Goal: Transaction & Acquisition: Download file/media

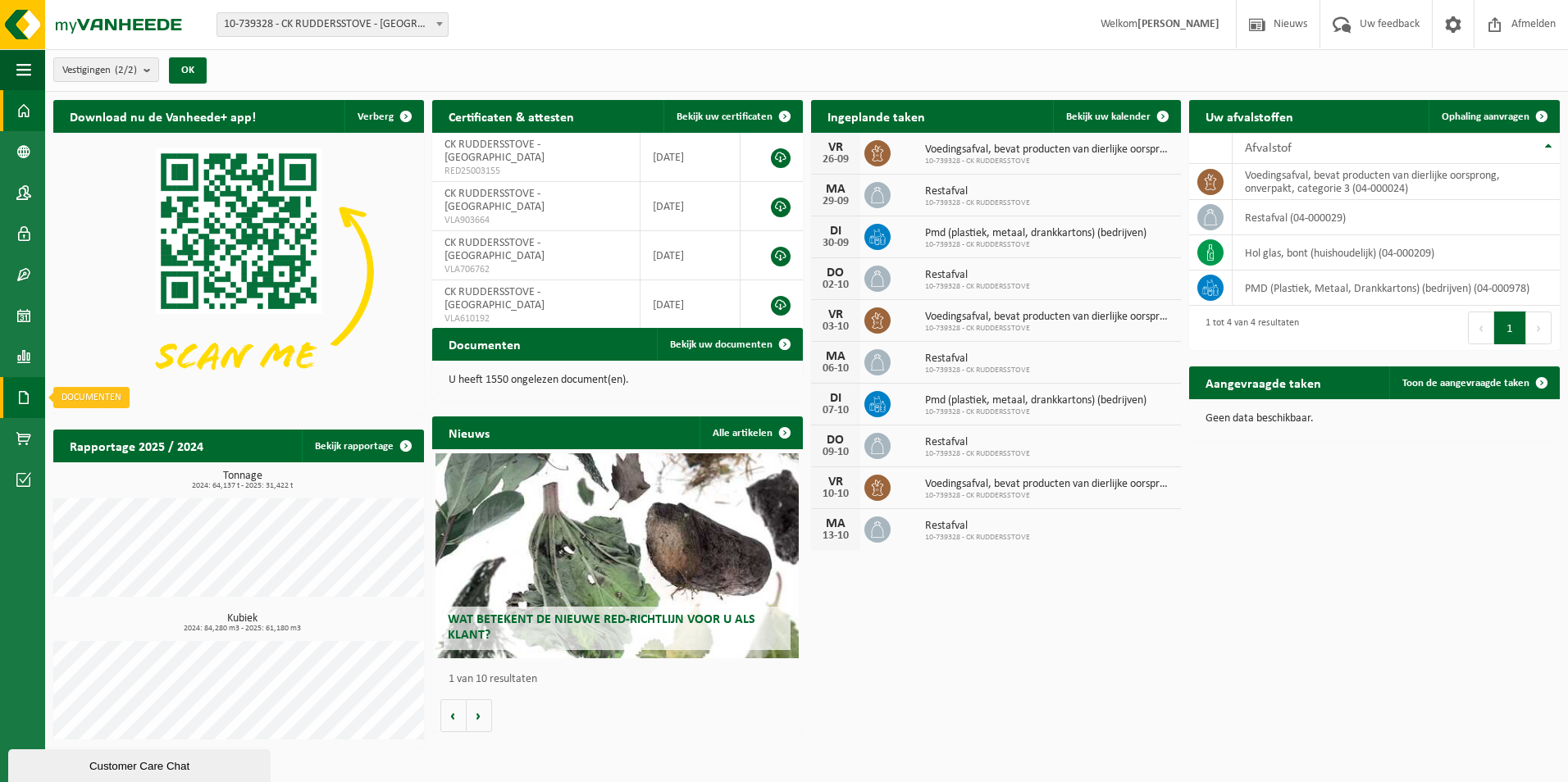
click at [24, 403] on span at bounding box center [24, 398] width 15 height 41
click at [110, 436] on span "Documenten" at bounding box center [126, 432] width 61 height 31
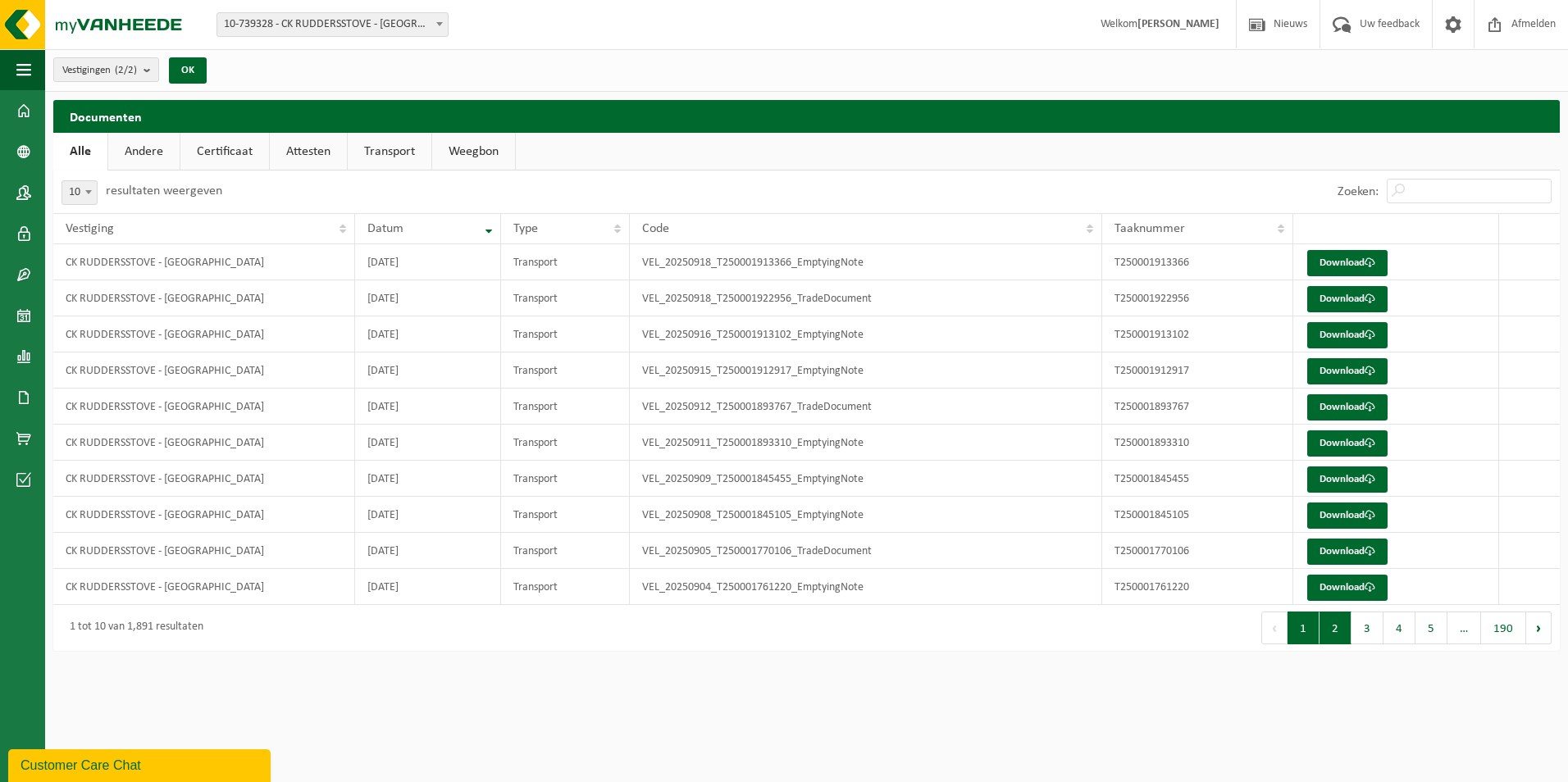
click at [1344, 626] on button "2" at bounding box center [1336, 627] width 32 height 33
click at [1366, 631] on button "3" at bounding box center [1367, 627] width 32 height 33
click at [1393, 637] on button "4" at bounding box center [1399, 627] width 32 height 33
click at [1425, 634] on button "5" at bounding box center [1431, 627] width 32 height 33
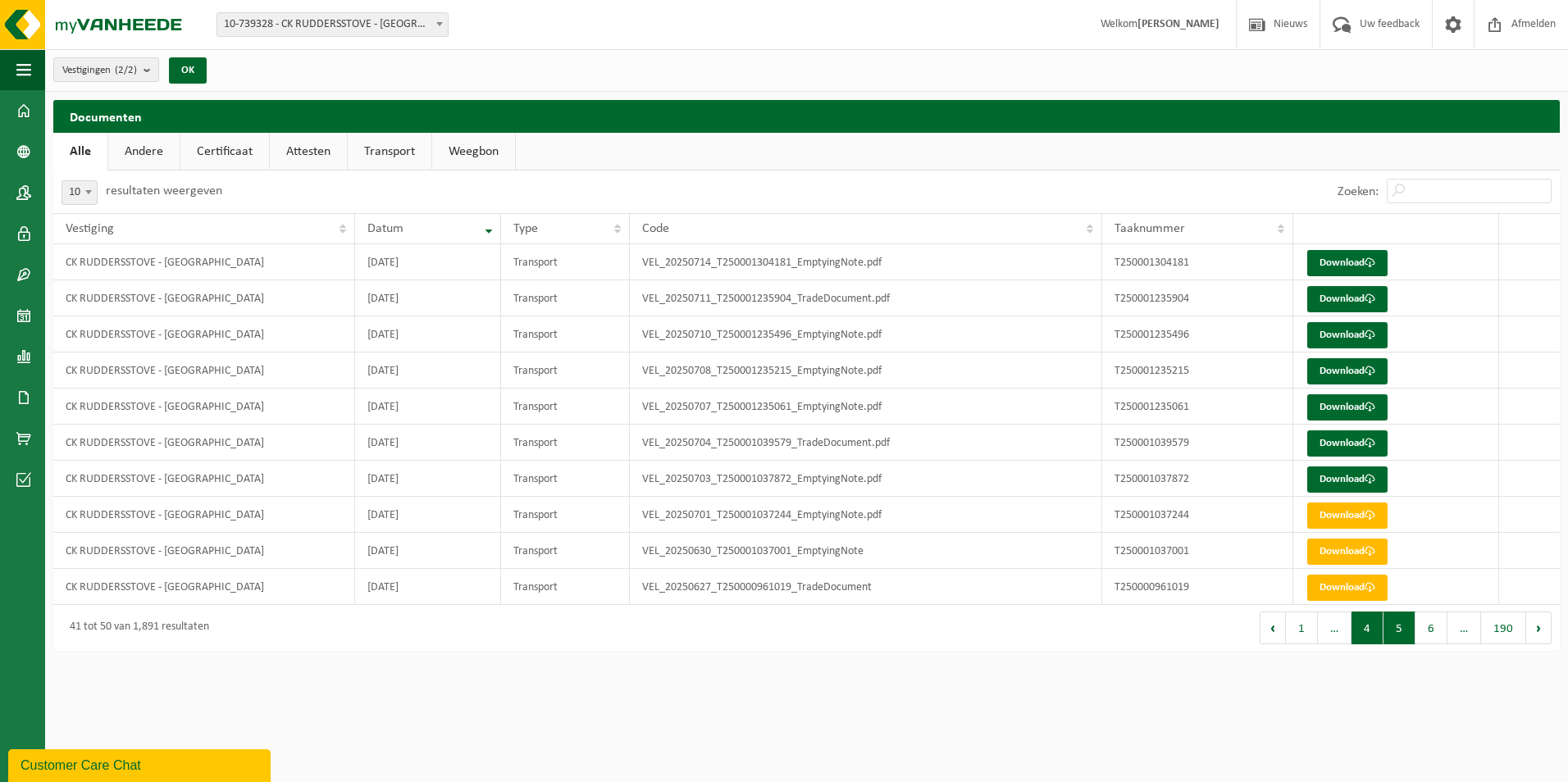
click at [1361, 633] on button "4" at bounding box center [1367, 627] width 32 height 33
click at [1366, 634] on button "3" at bounding box center [1367, 627] width 32 height 33
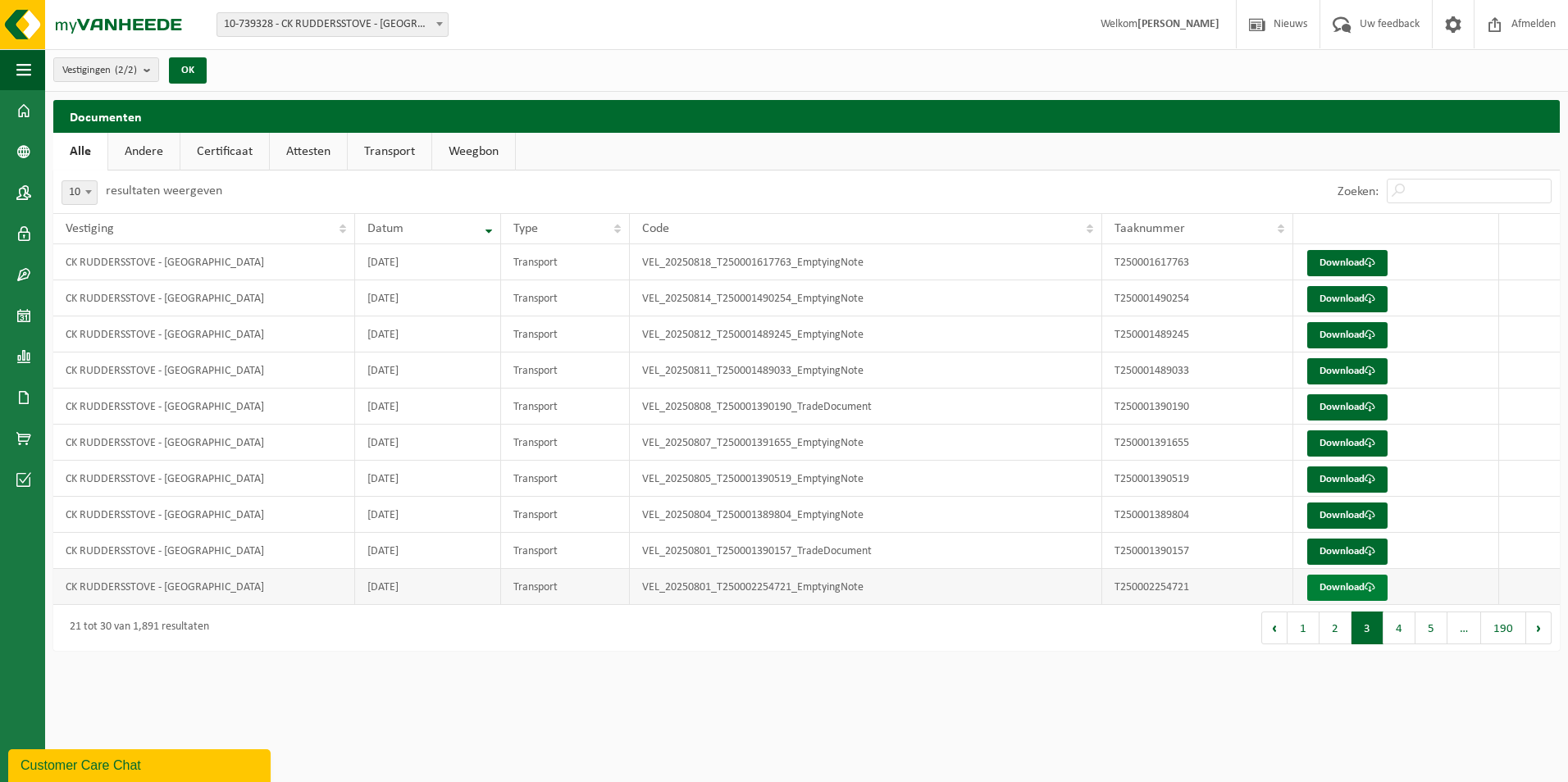
click at [1333, 574] on link "Download" at bounding box center [1347, 588] width 80 height 27
click at [1342, 509] on link "Download" at bounding box center [1347, 516] width 80 height 27
click at [1366, 482] on span at bounding box center [1370, 479] width 11 height 11
click at [1338, 444] on link "Download" at bounding box center [1347, 444] width 80 height 27
click at [1366, 399] on link "Download" at bounding box center [1347, 407] width 80 height 27
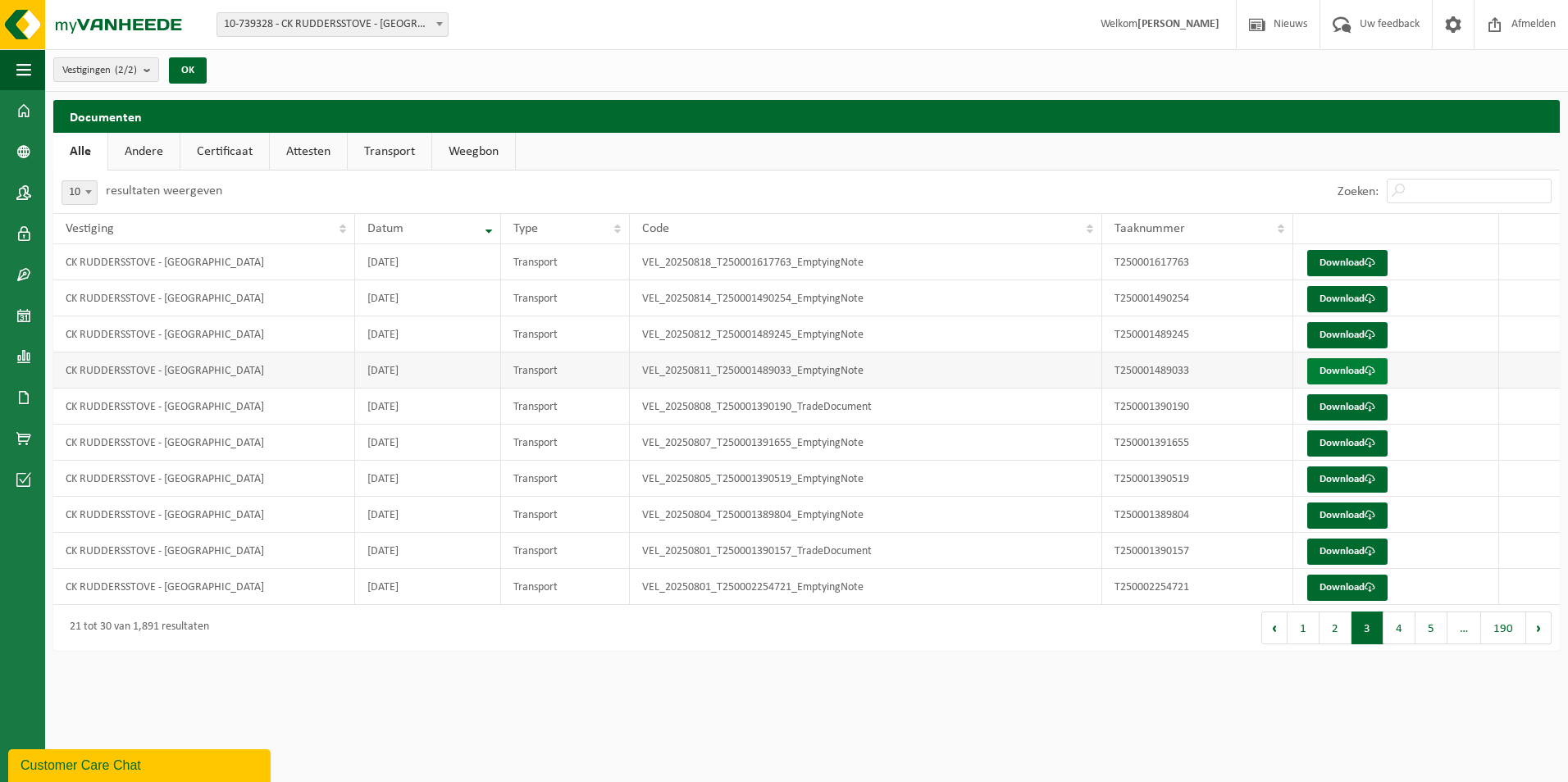
click at [1366, 369] on link "Download" at bounding box center [1347, 371] width 80 height 27
click at [1351, 332] on link "Download" at bounding box center [1347, 336] width 80 height 27
click at [1328, 302] on link "Download" at bounding box center [1347, 300] width 80 height 27
click at [1366, 261] on span at bounding box center [1370, 262] width 11 height 11
click at [1343, 636] on button "2" at bounding box center [1336, 627] width 32 height 33
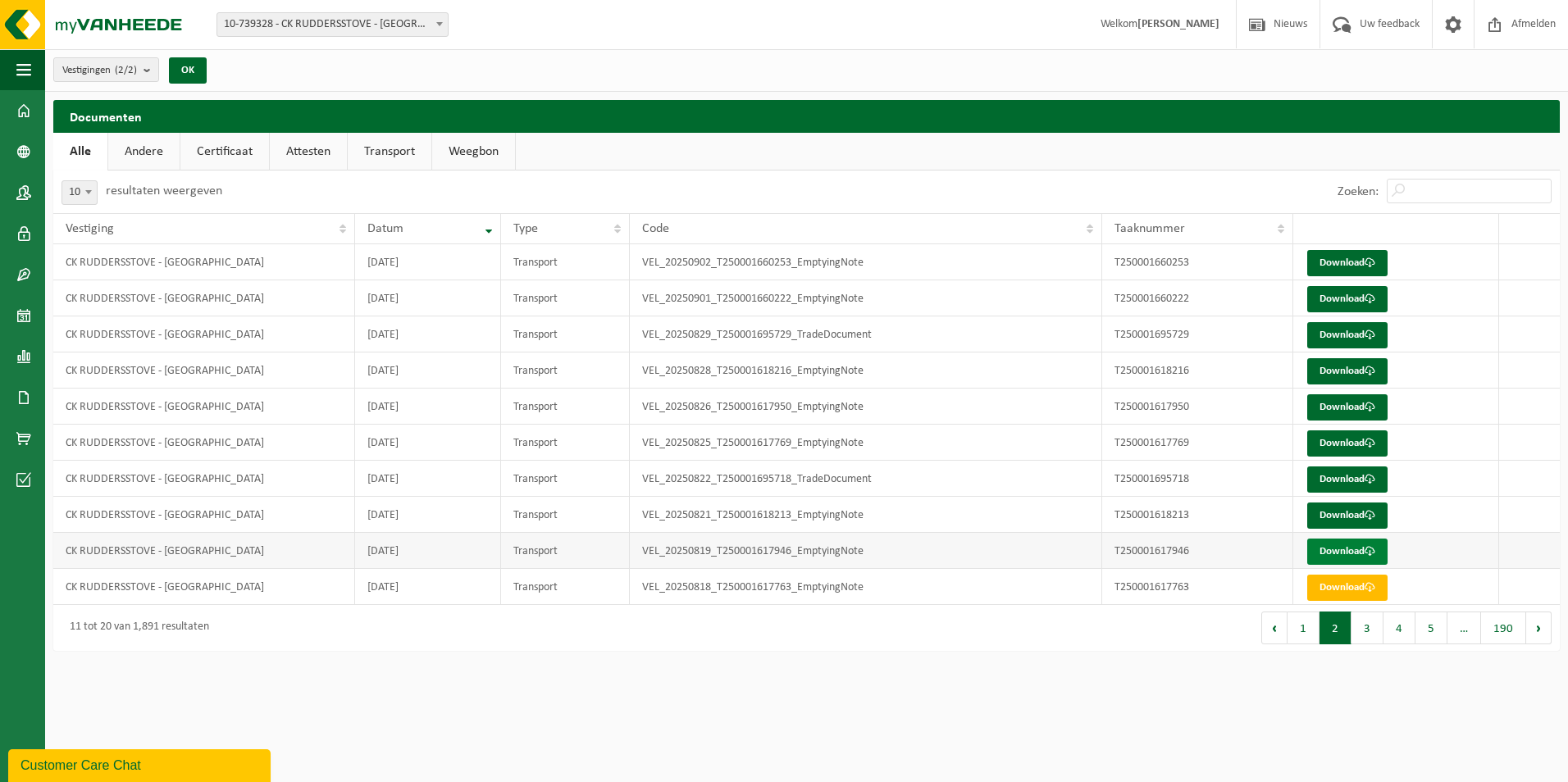
click at [1336, 558] on link "Download" at bounding box center [1347, 551] width 80 height 27
click at [1331, 580] on link "Download" at bounding box center [1347, 588] width 80 height 27
click at [1334, 548] on link "Download" at bounding box center [1347, 551] width 80 height 27
click at [1357, 634] on button "3" at bounding box center [1367, 627] width 32 height 33
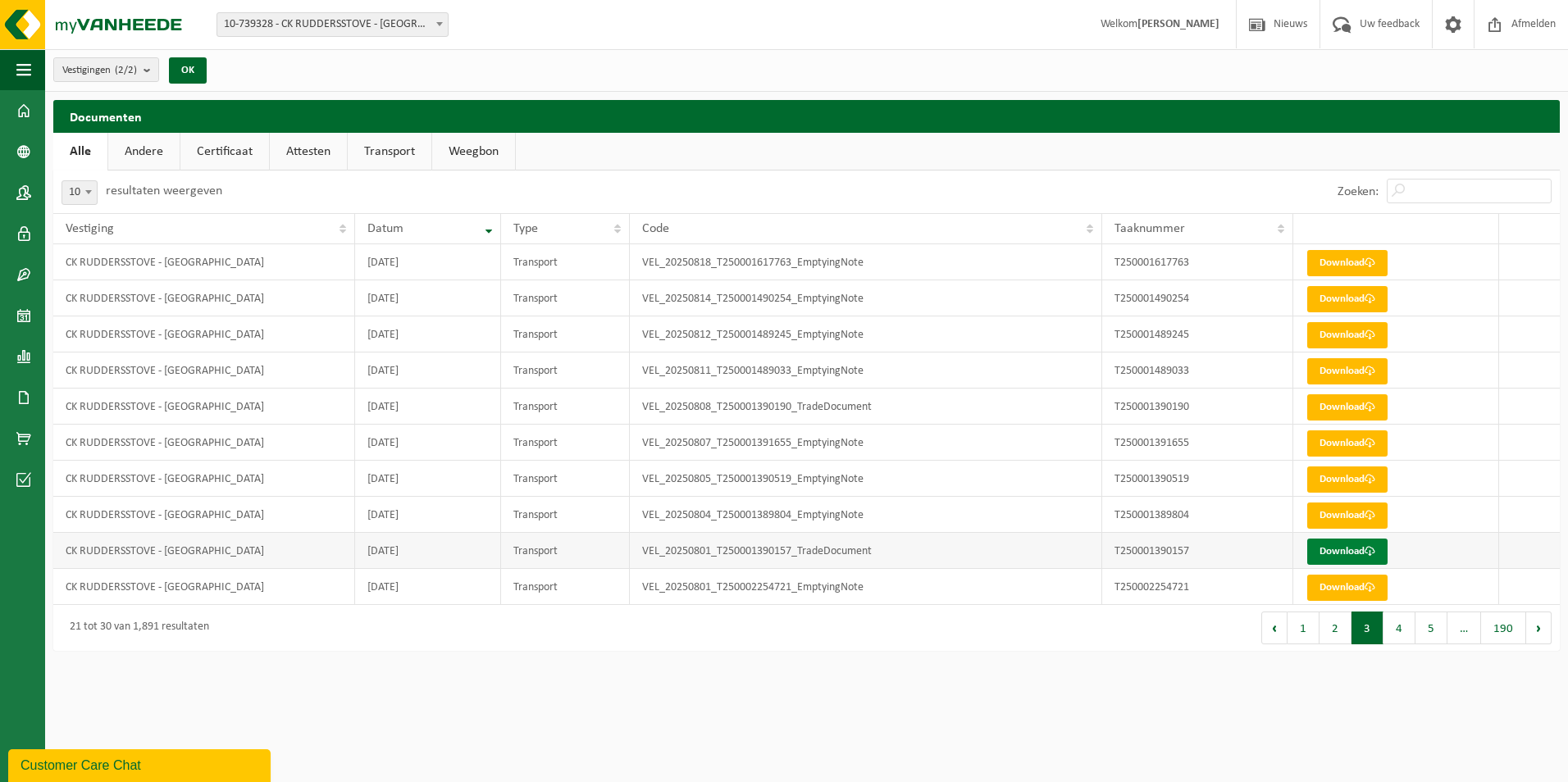
click at [1339, 543] on link "Download" at bounding box center [1347, 551] width 80 height 27
click at [1399, 634] on button "4" at bounding box center [1399, 627] width 32 height 33
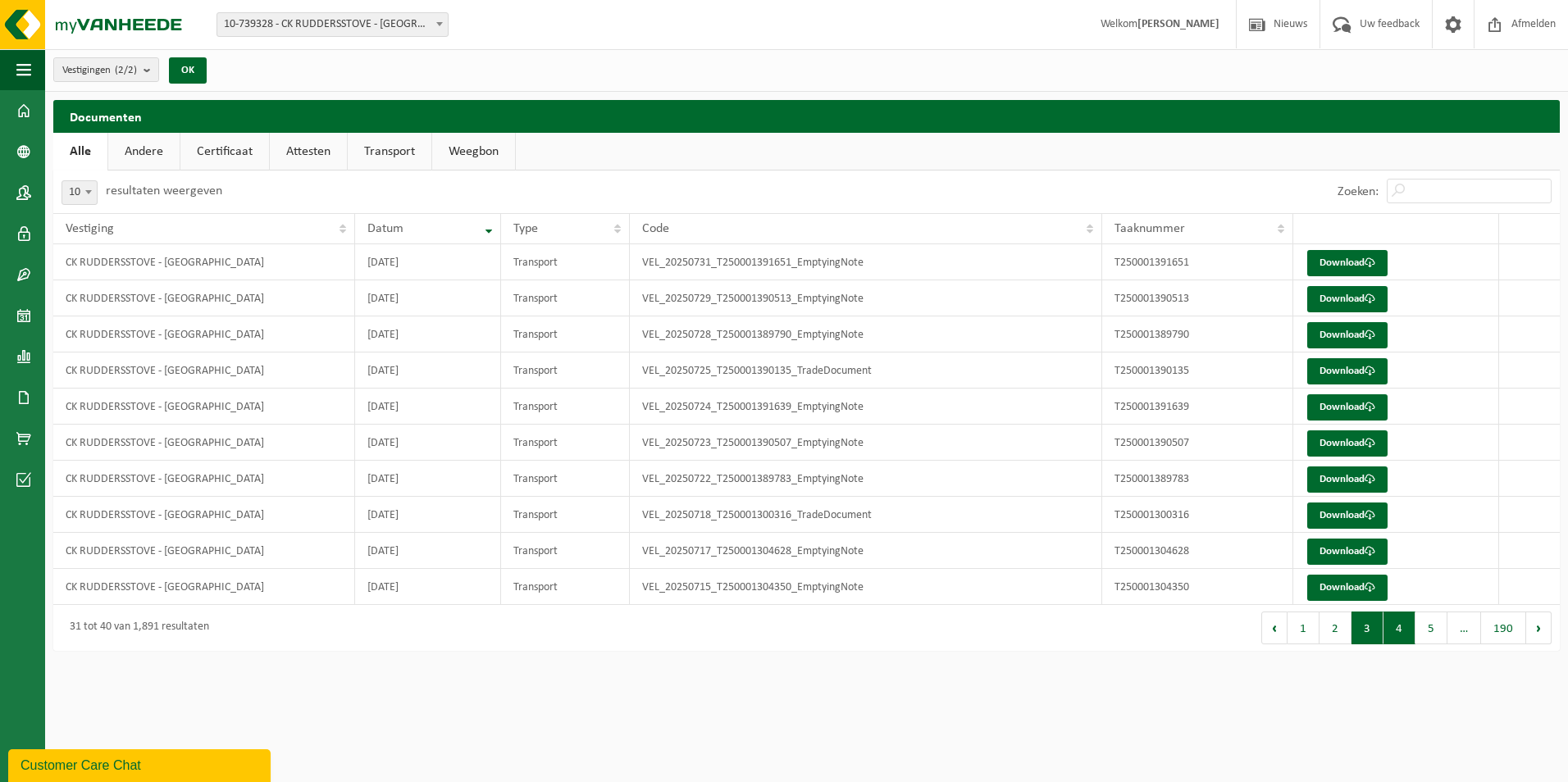
click at [1367, 626] on button "3" at bounding box center [1367, 627] width 32 height 33
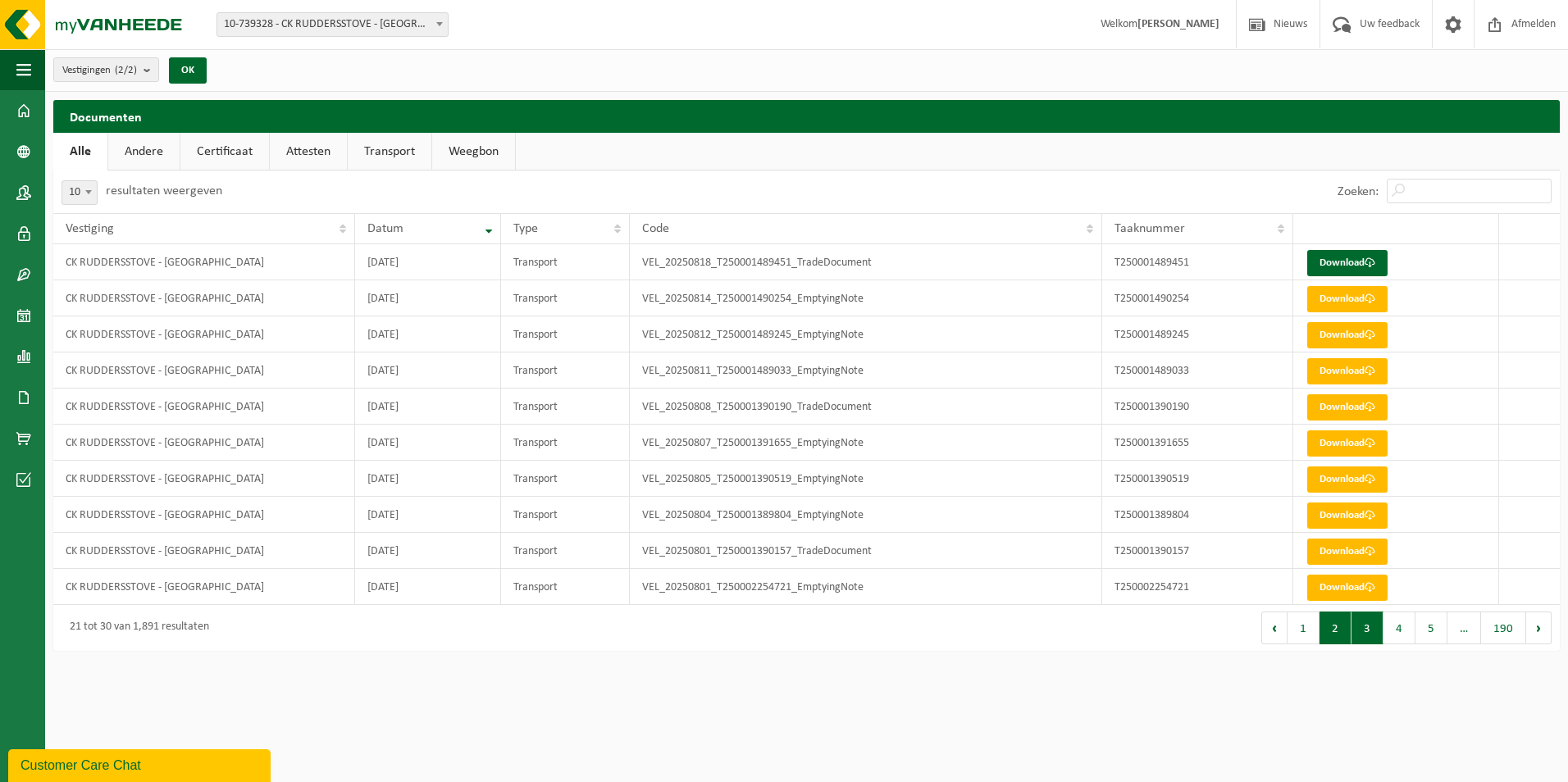
click at [1328, 621] on button "2" at bounding box center [1336, 627] width 32 height 33
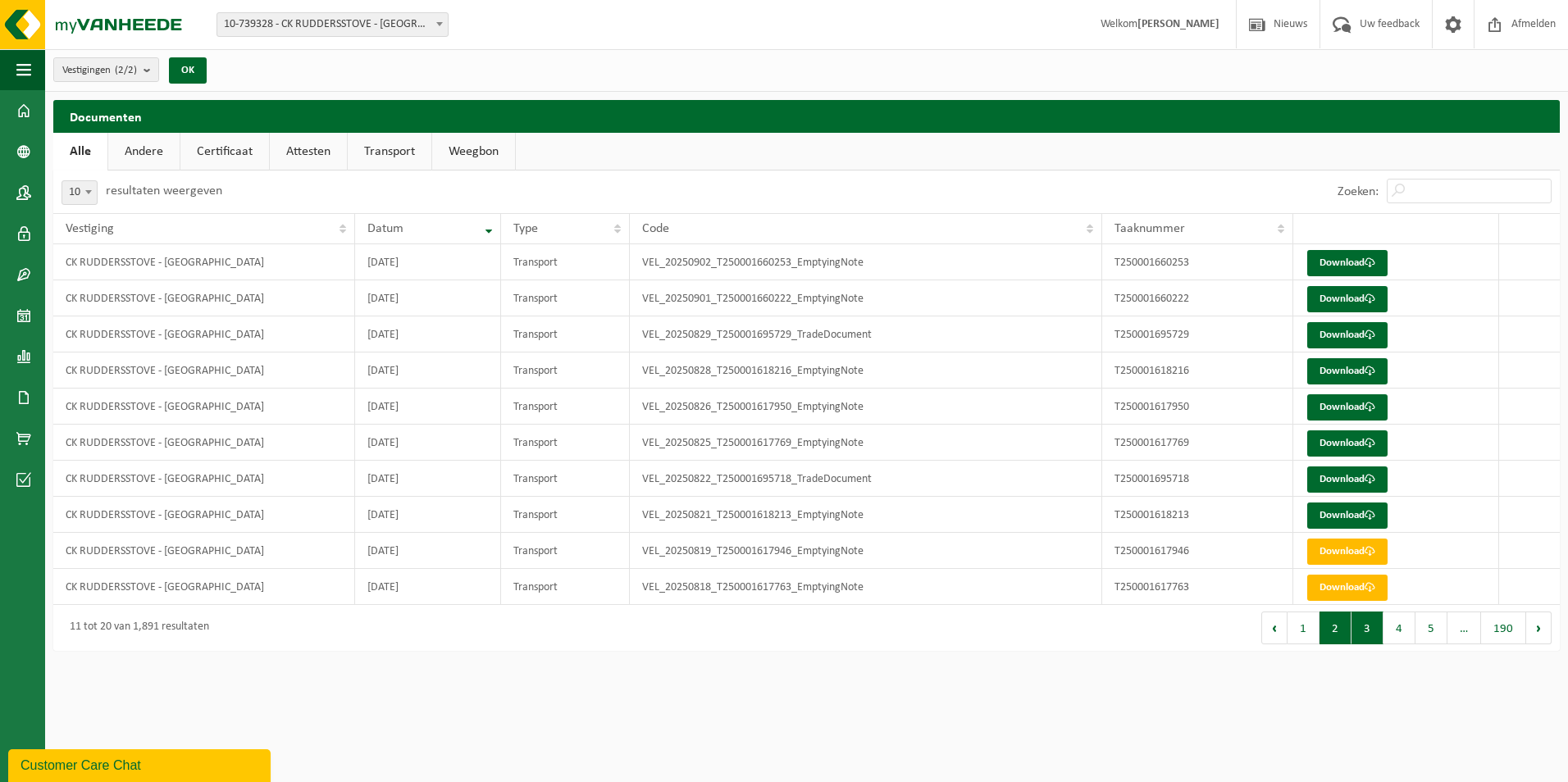
click at [1361, 632] on button "3" at bounding box center [1367, 627] width 32 height 33
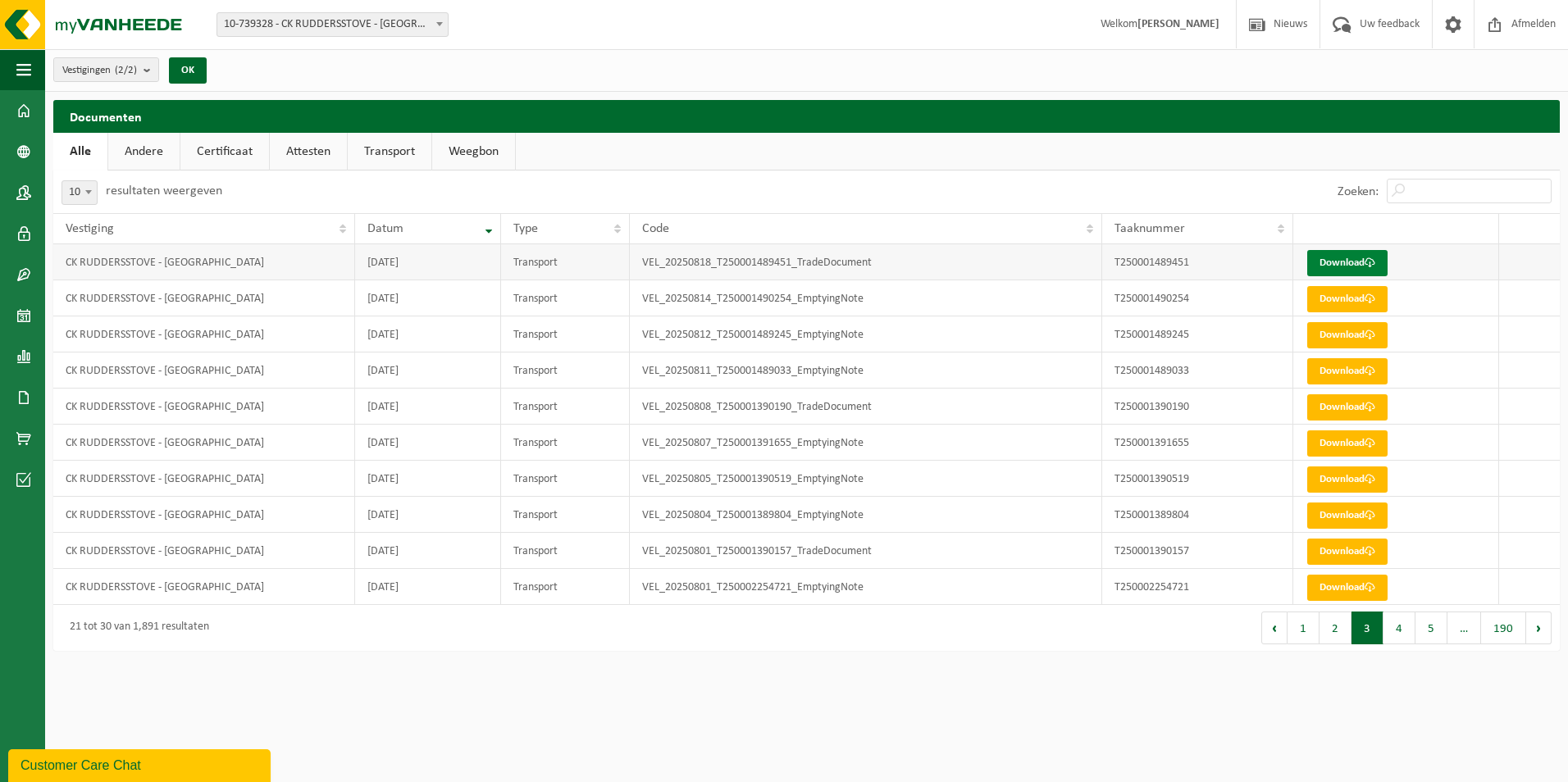
click at [1348, 250] on link "Download" at bounding box center [1347, 263] width 80 height 27
click at [1345, 634] on button "2" at bounding box center [1336, 627] width 32 height 33
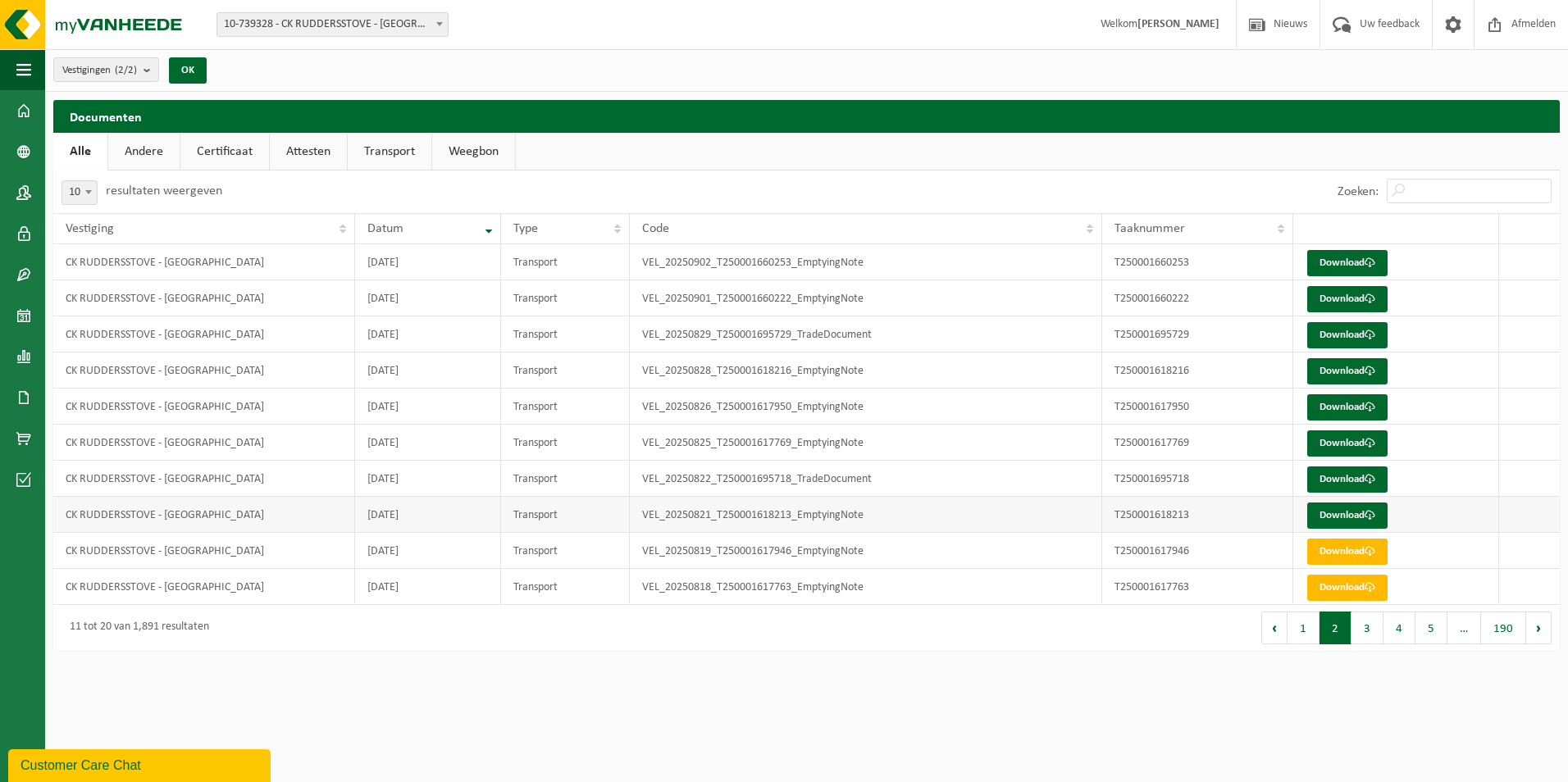
click at [1342, 501] on td "Download" at bounding box center [1397, 514] width 207 height 36
click at [1343, 514] on link "Download" at bounding box center [1347, 516] width 80 height 27
click at [1342, 481] on link "Download" at bounding box center [1347, 480] width 80 height 27
click at [1366, 444] on link "Download" at bounding box center [1347, 444] width 80 height 27
click at [1372, 402] on span at bounding box center [1370, 407] width 11 height 11
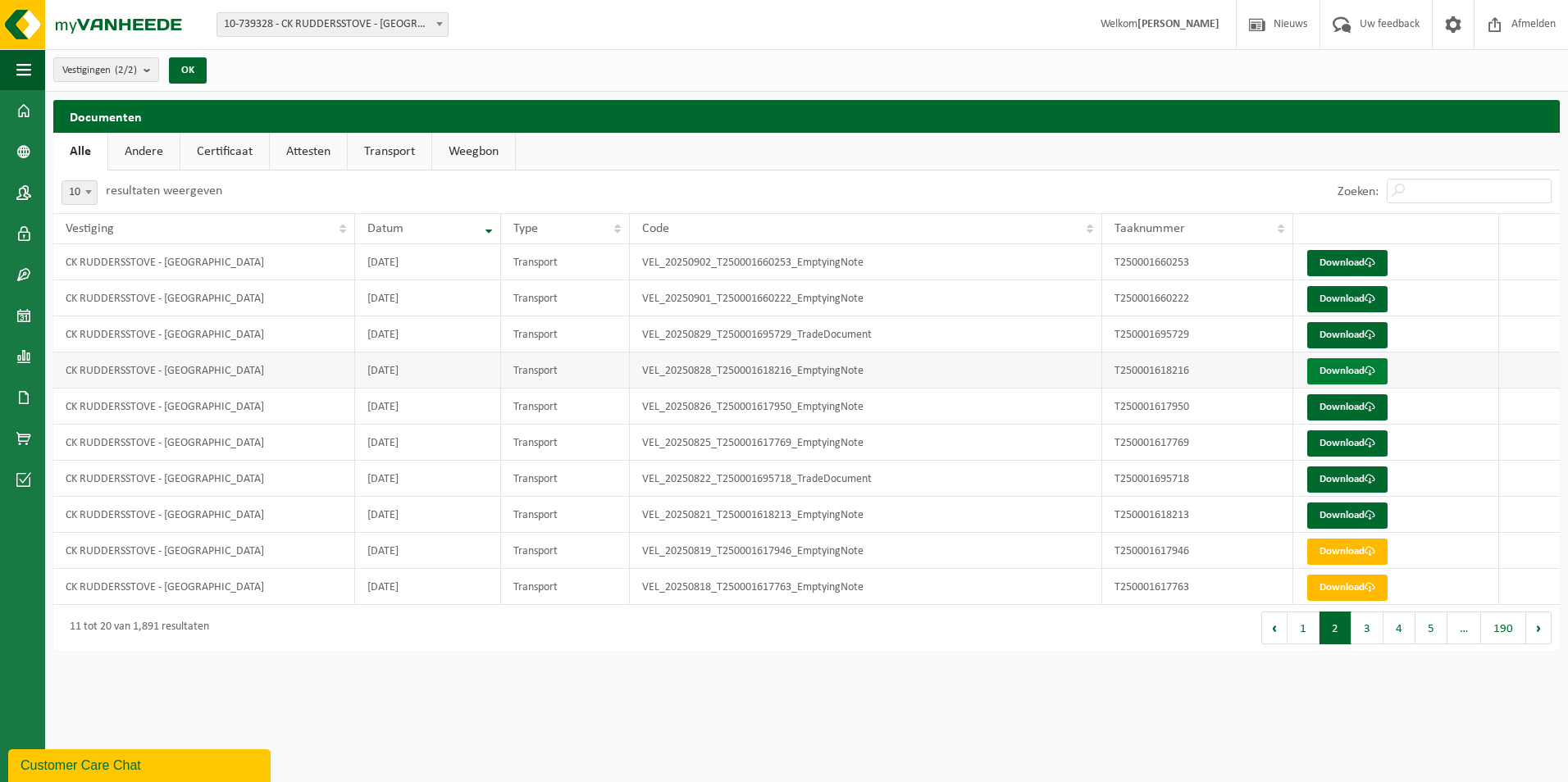
click at [1343, 383] on link "Download" at bounding box center [1347, 371] width 80 height 27
click at [1351, 327] on link "Download" at bounding box center [1347, 336] width 80 height 27
click at [1369, 636] on button "3" at bounding box center [1367, 627] width 32 height 33
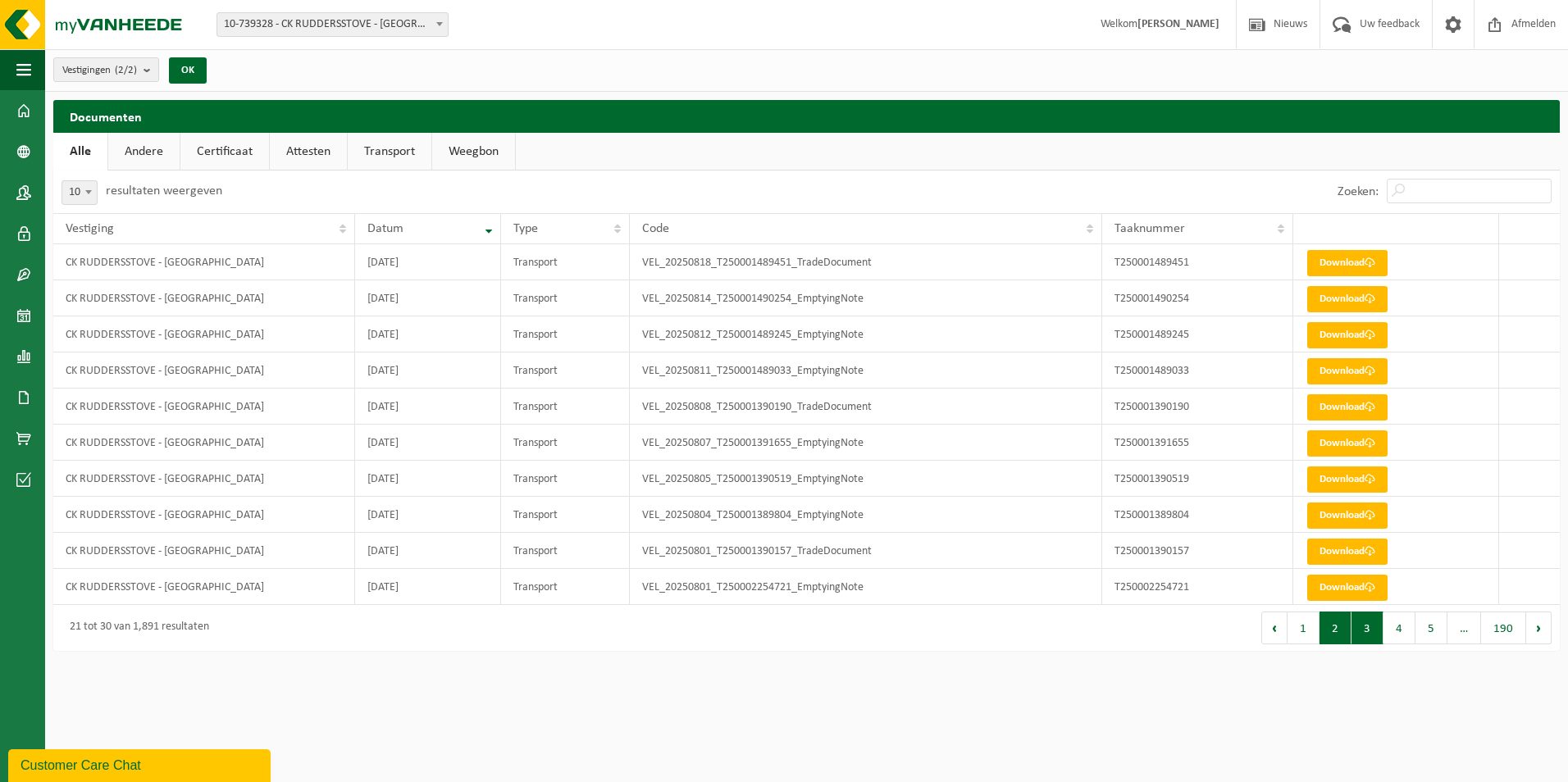
click at [1336, 628] on button "2" at bounding box center [1336, 627] width 32 height 33
click at [1336, 307] on link "Download" at bounding box center [1347, 300] width 80 height 27
click at [1357, 254] on link "Download" at bounding box center [1347, 263] width 80 height 27
click at [1298, 640] on button "1" at bounding box center [1303, 627] width 32 height 33
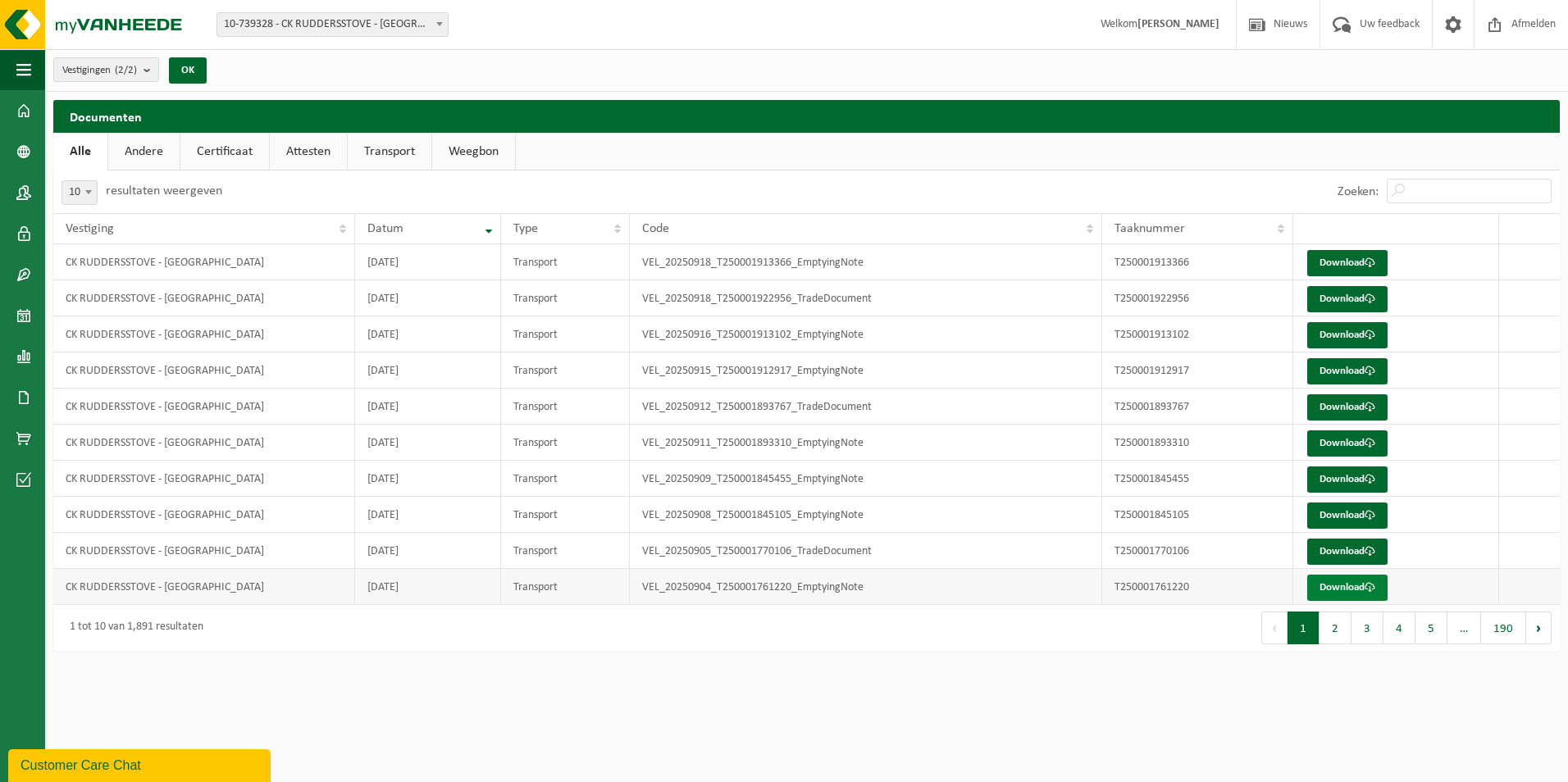
click at [1332, 578] on link "Download" at bounding box center [1347, 588] width 80 height 27
click at [1343, 625] on button "2" at bounding box center [1336, 627] width 32 height 33
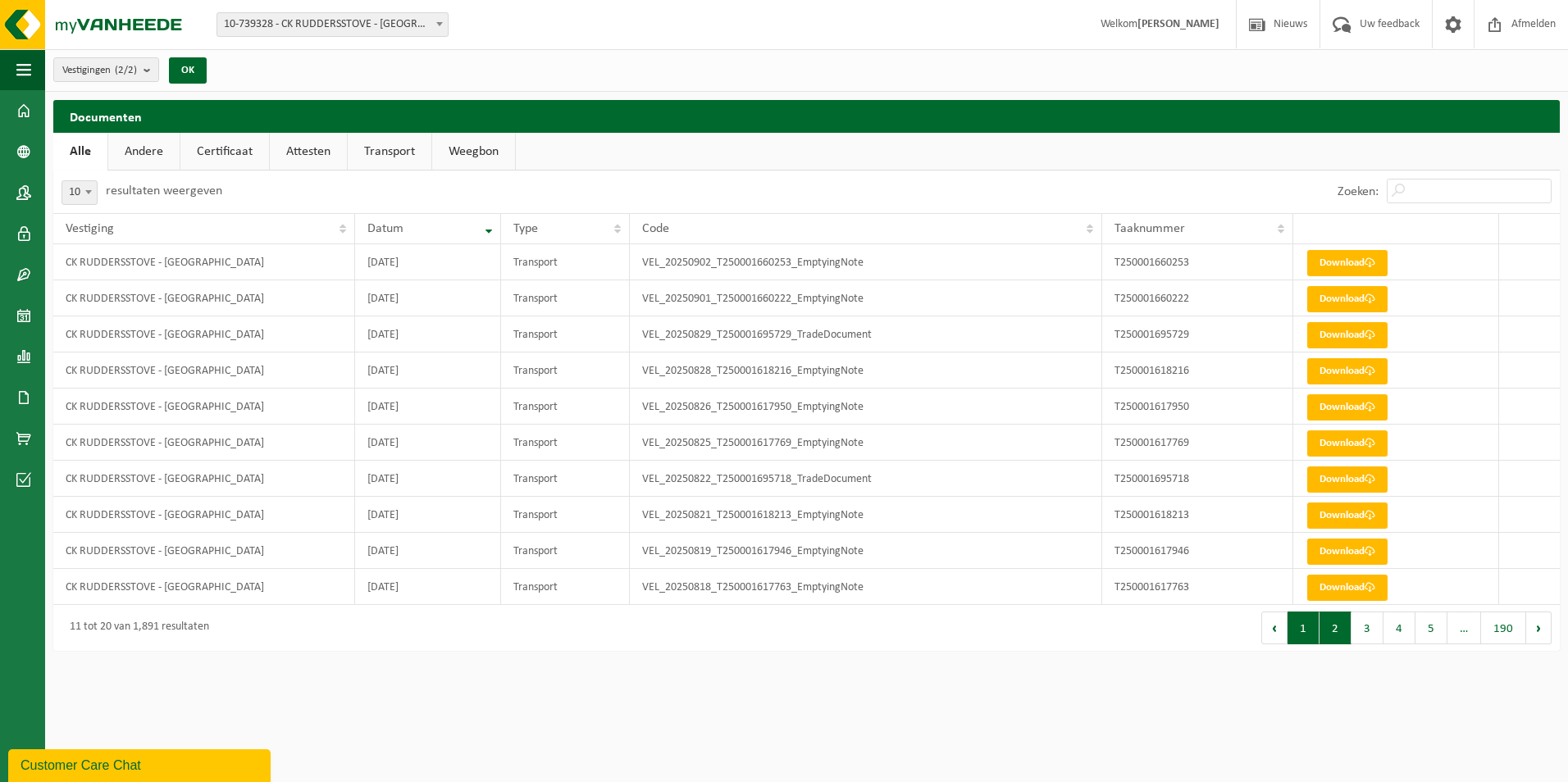
click at [1300, 635] on button "1" at bounding box center [1303, 627] width 32 height 33
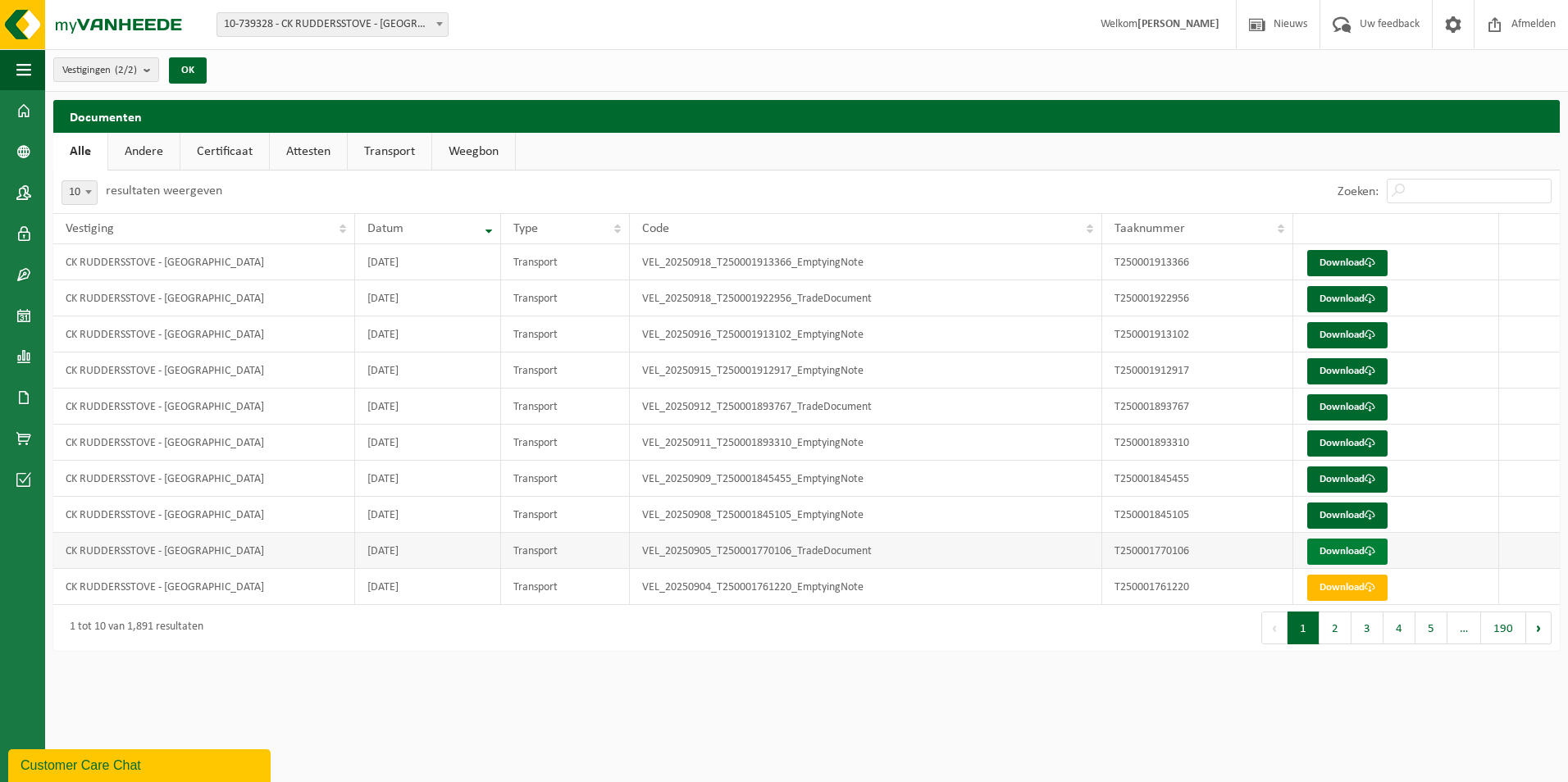
click at [1343, 549] on link "Download" at bounding box center [1347, 551] width 80 height 27
click at [1328, 519] on link "Download" at bounding box center [1347, 516] width 80 height 27
click at [1354, 481] on link "Download" at bounding box center [1347, 480] width 80 height 27
click at [1349, 443] on link "Download" at bounding box center [1347, 444] width 80 height 27
click at [1371, 406] on span at bounding box center [1370, 407] width 11 height 11
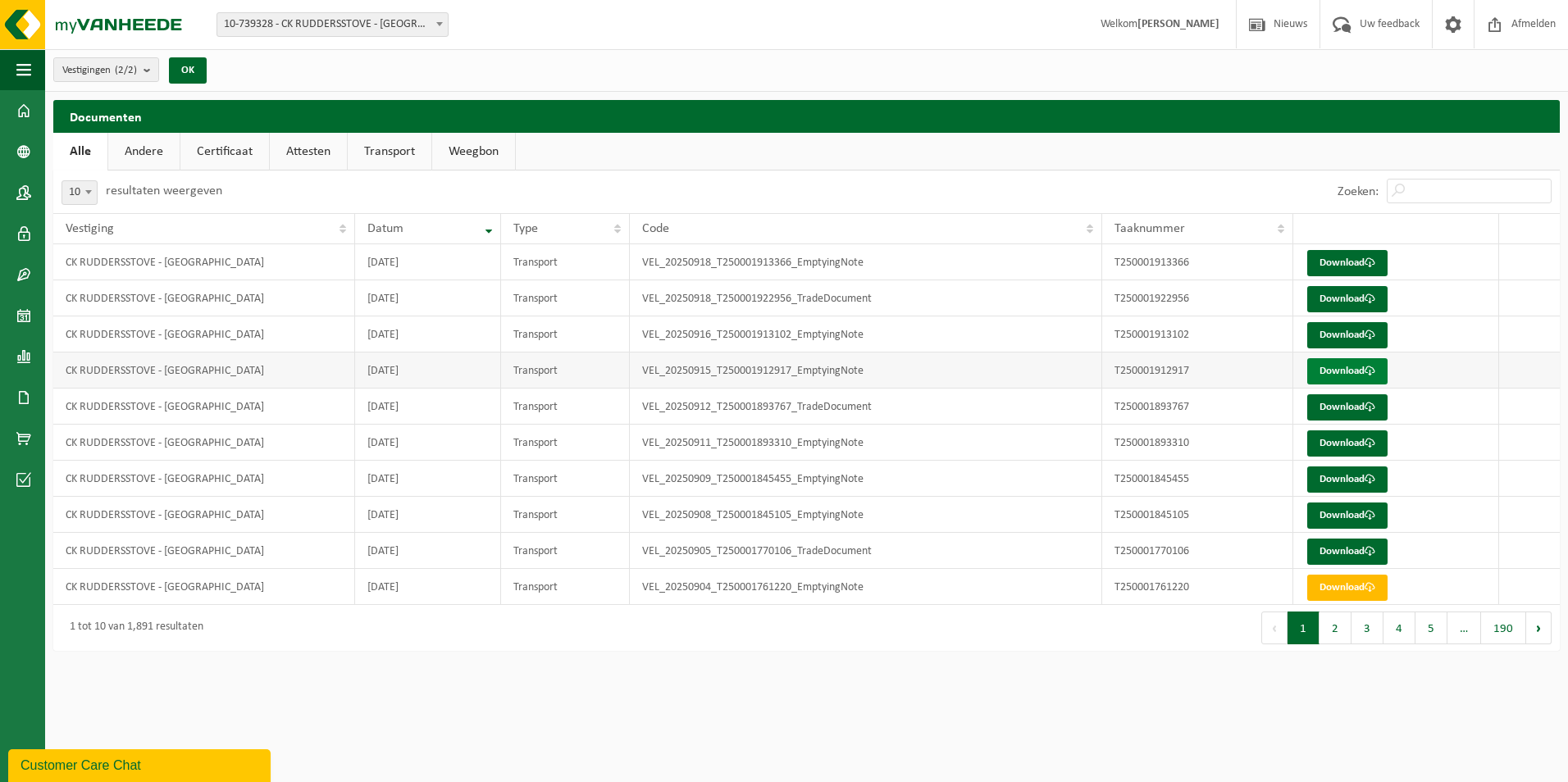
click at [1362, 377] on link "Download" at bounding box center [1347, 371] width 80 height 27
click at [1370, 340] on span at bounding box center [1370, 335] width 11 height 11
click at [1375, 335] on span at bounding box center [1370, 335] width 11 height 11
click at [1336, 628] on button "2" at bounding box center [1336, 627] width 32 height 33
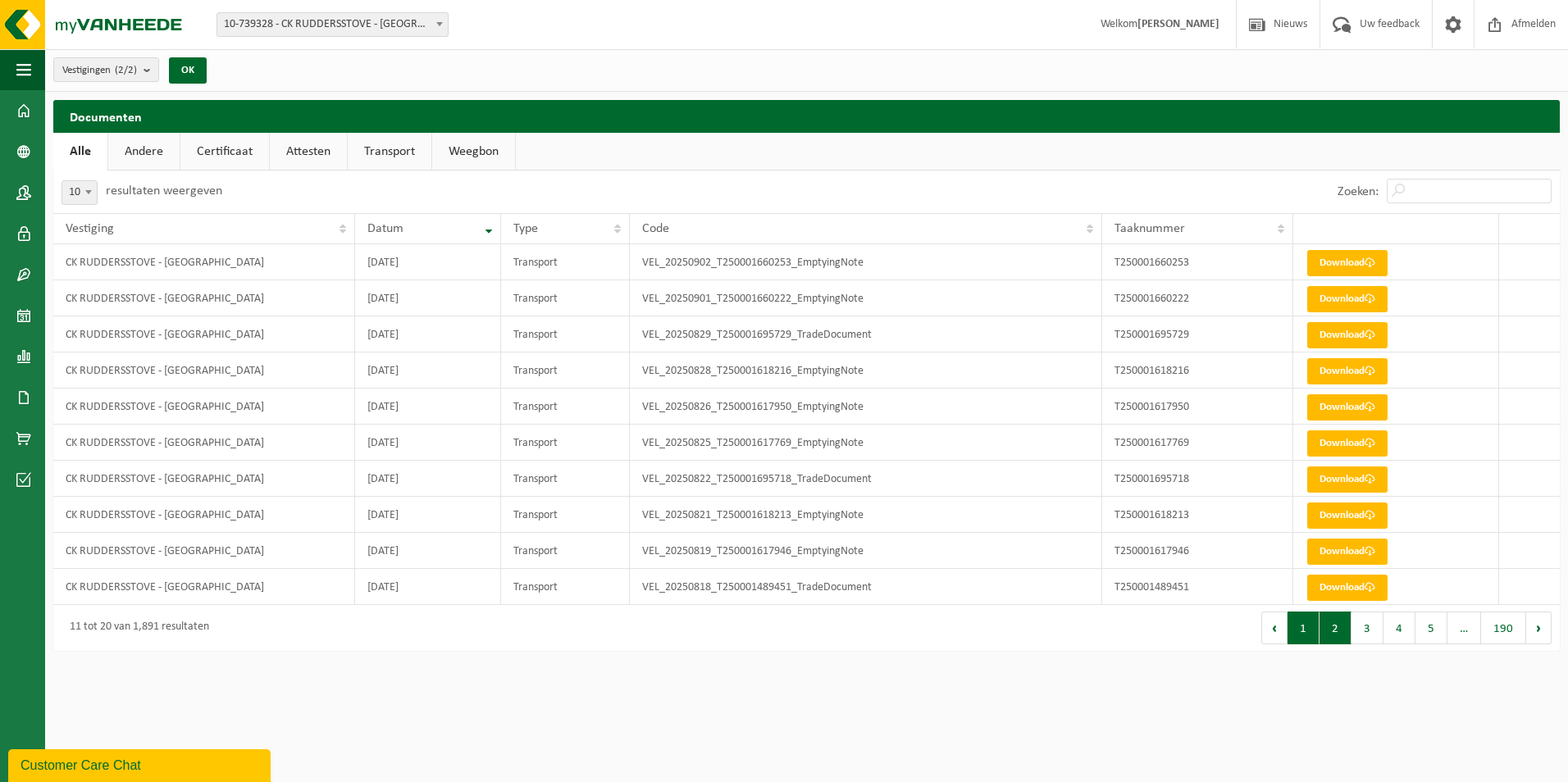
click at [1313, 626] on button "1" at bounding box center [1303, 627] width 32 height 33
click at [1336, 300] on link "Download" at bounding box center [1347, 300] width 80 height 27
click at [1339, 259] on link "Download" at bounding box center [1347, 263] width 80 height 27
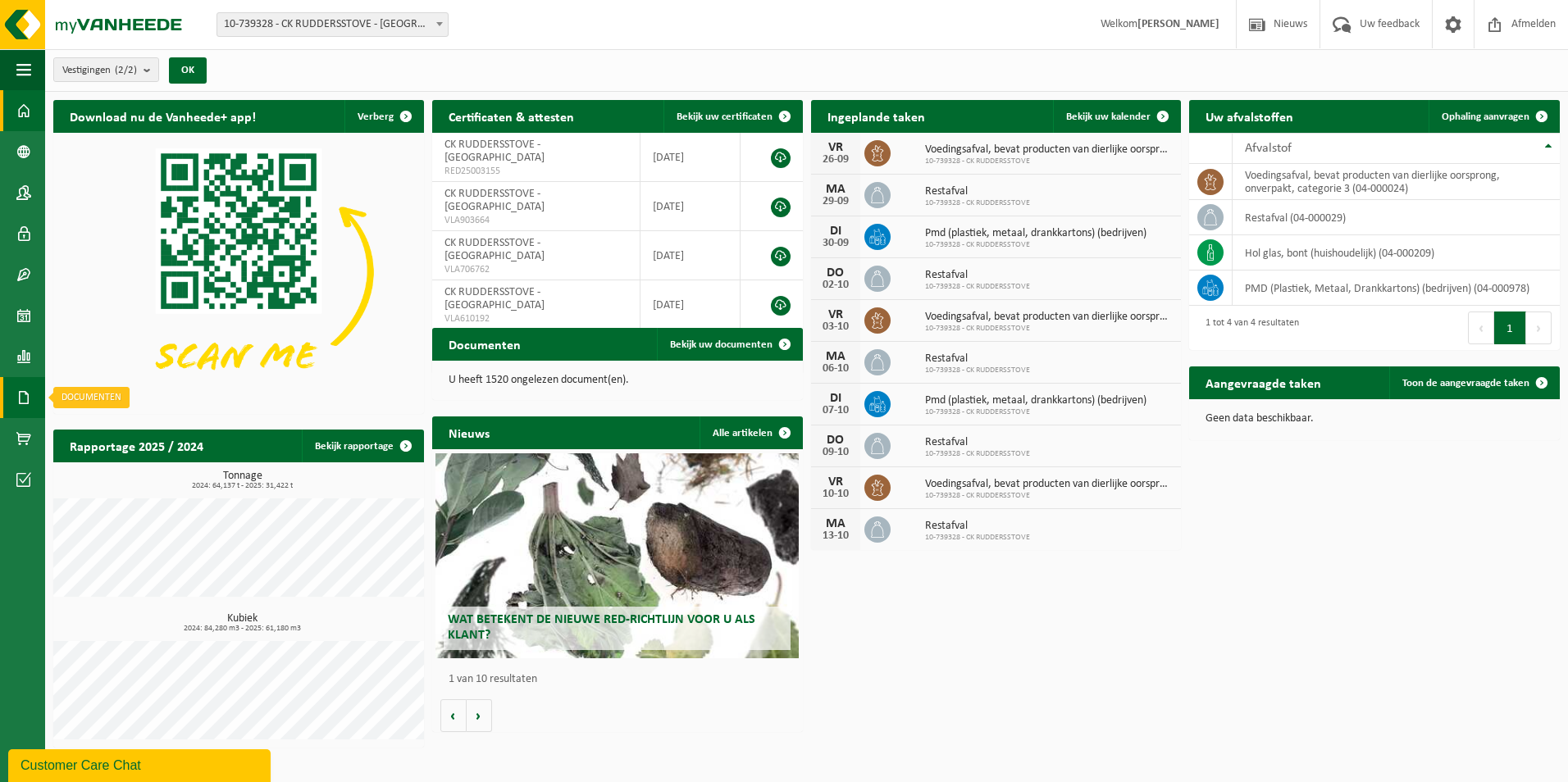
click at [25, 392] on span at bounding box center [24, 398] width 15 height 41
click at [84, 439] on link "Documenten" at bounding box center [113, 431] width 128 height 31
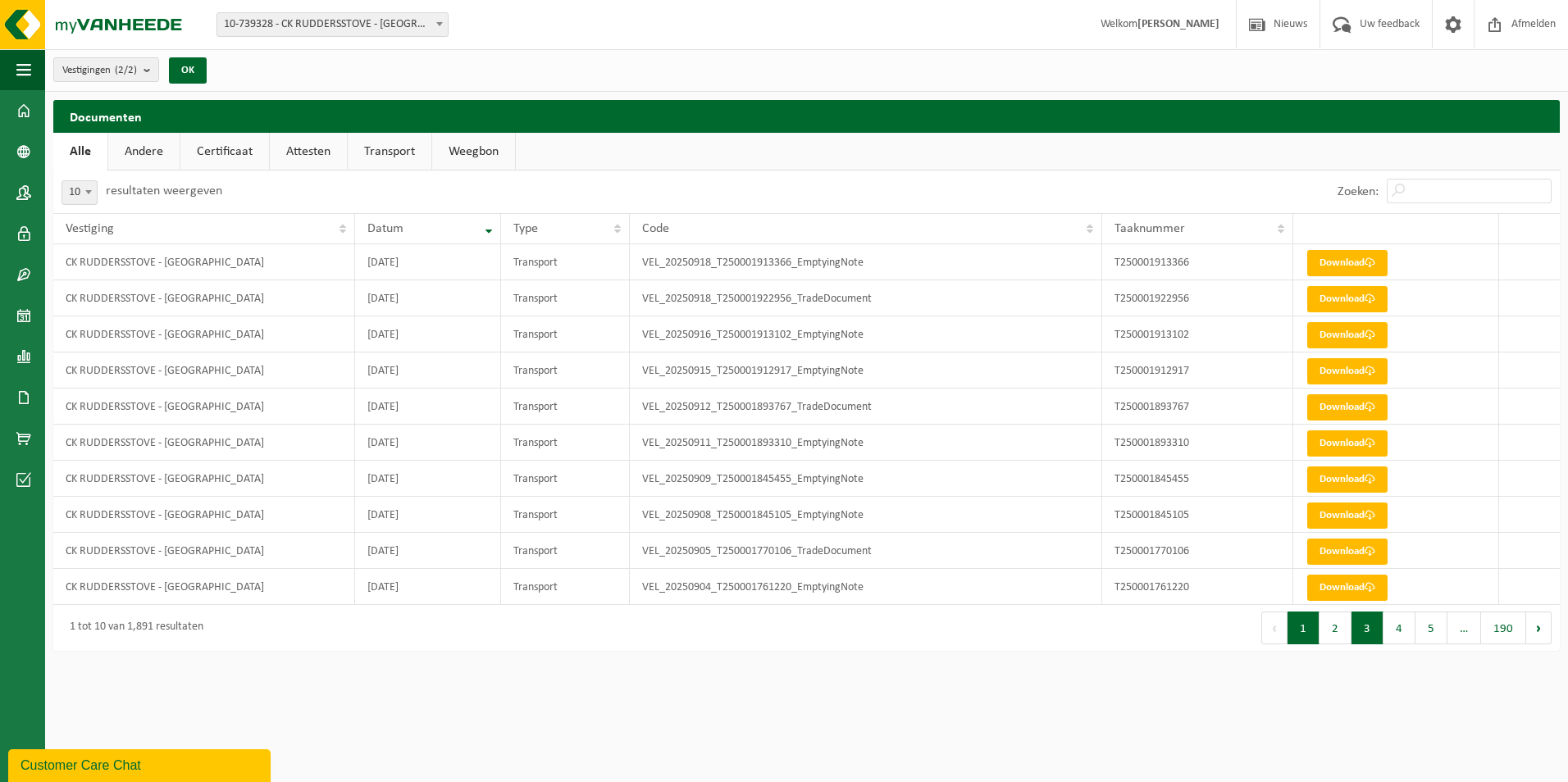
click at [1367, 639] on button "3" at bounding box center [1367, 627] width 32 height 33
click at [1389, 631] on button "4" at bounding box center [1399, 627] width 32 height 33
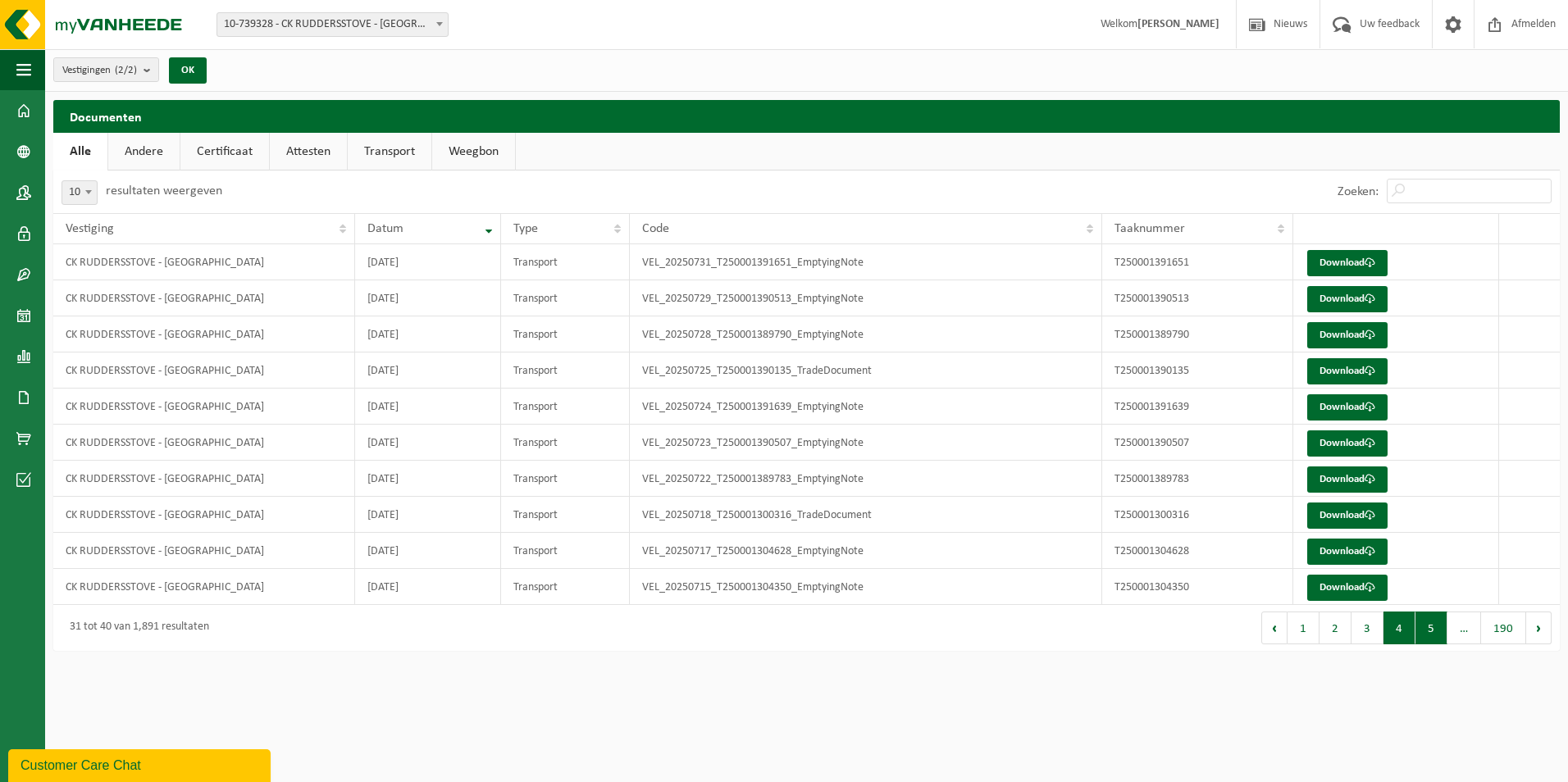
click at [1443, 631] on button "5" at bounding box center [1431, 627] width 32 height 33
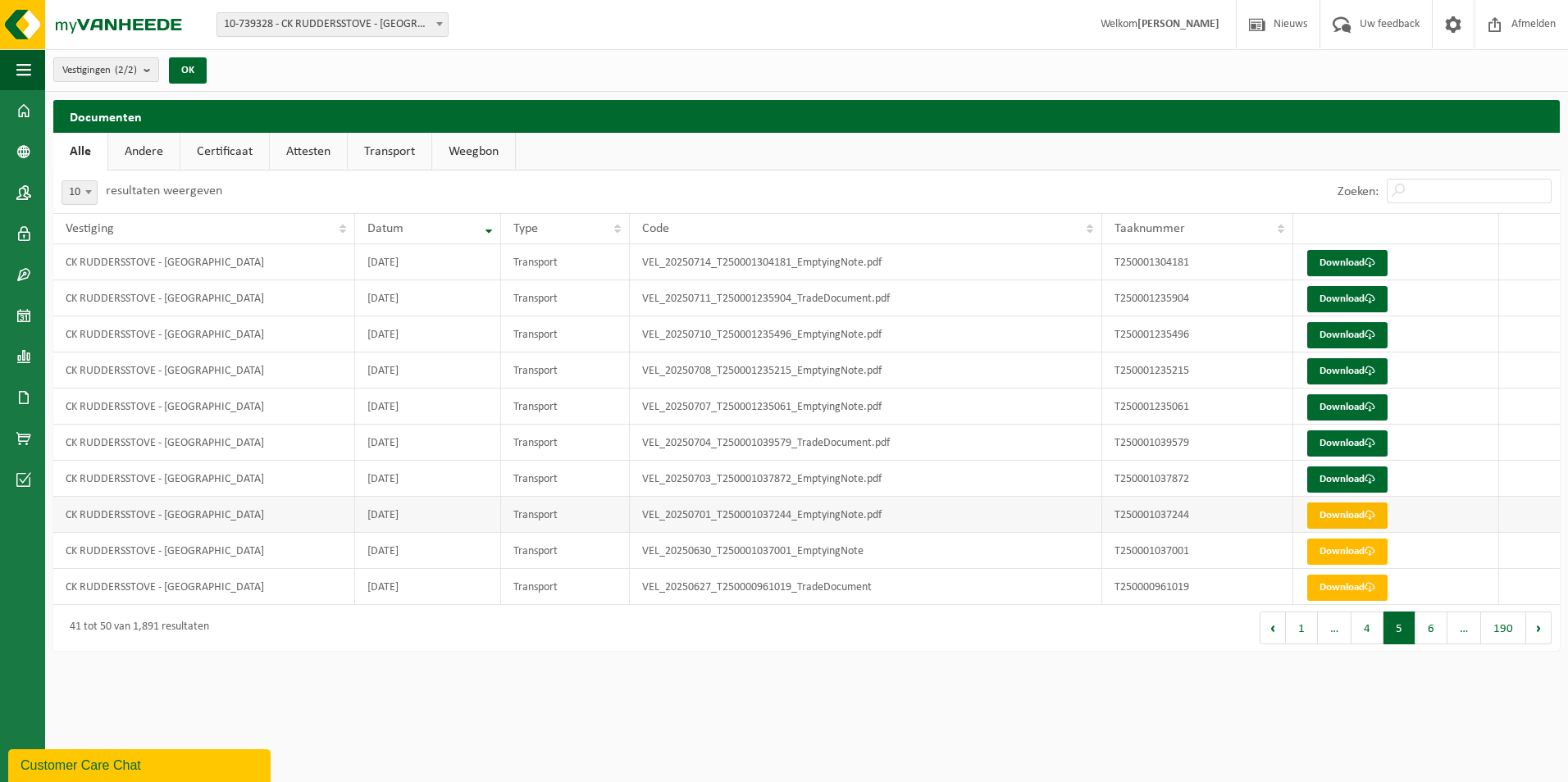
click at [1362, 508] on link "Download" at bounding box center [1347, 516] width 80 height 27
click at [1328, 475] on link "Download" at bounding box center [1347, 480] width 80 height 27
click at [1355, 452] on link "Download" at bounding box center [1347, 444] width 80 height 27
click at [1345, 413] on link "Download" at bounding box center [1347, 407] width 80 height 27
click at [1349, 368] on link "Download" at bounding box center [1347, 371] width 80 height 27
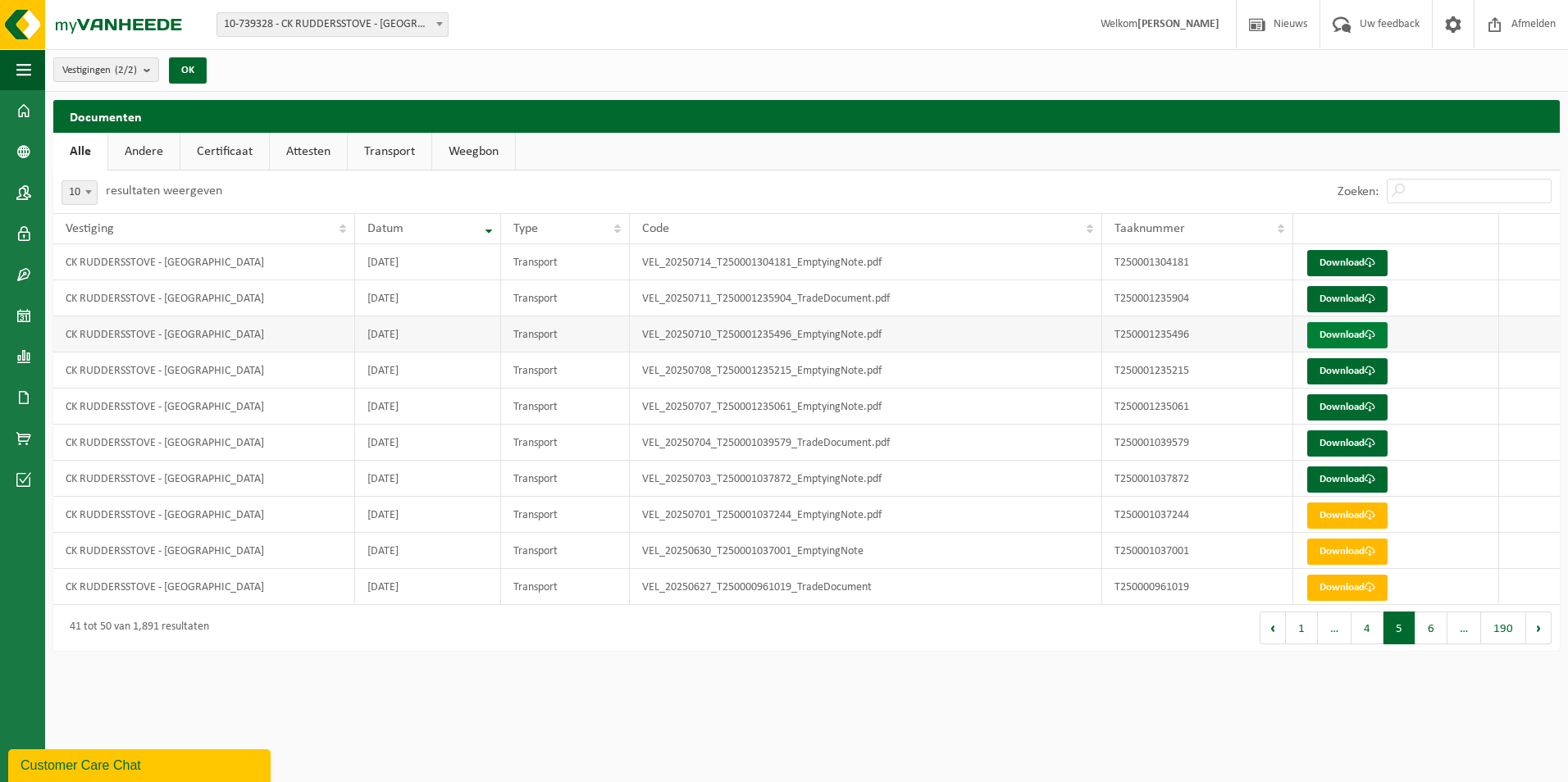
click at [1324, 328] on link "Download" at bounding box center [1347, 336] width 80 height 27
click at [1427, 631] on button "6" at bounding box center [1431, 627] width 32 height 33
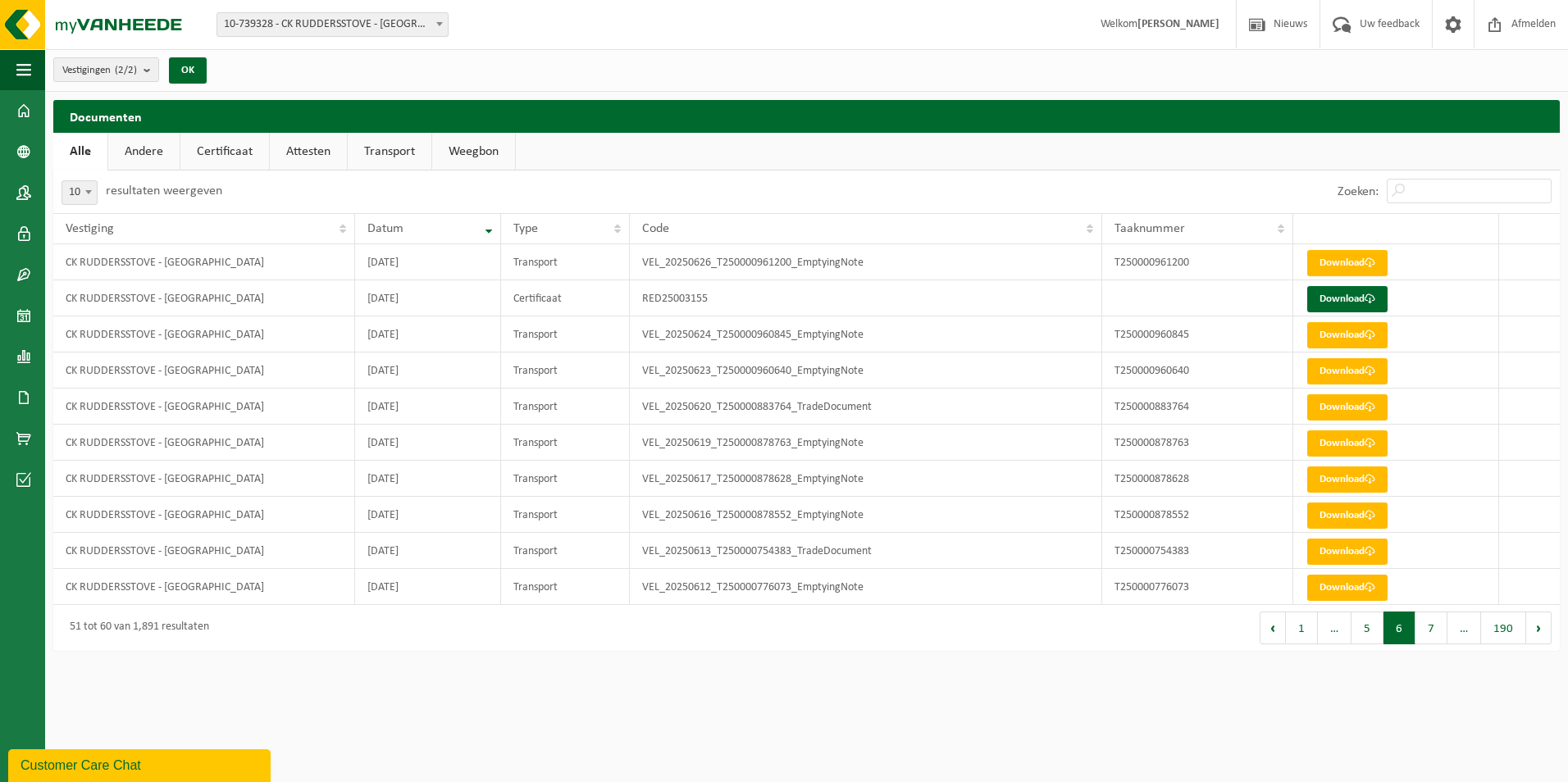
click at [1407, 632] on button "6" at bounding box center [1399, 627] width 32 height 33
click at [1378, 627] on button "5" at bounding box center [1367, 627] width 32 height 33
click at [1363, 300] on link "Download" at bounding box center [1347, 300] width 80 height 27
click at [1369, 251] on link "Download" at bounding box center [1347, 263] width 80 height 27
click at [1376, 632] on button "4" at bounding box center [1367, 627] width 32 height 33
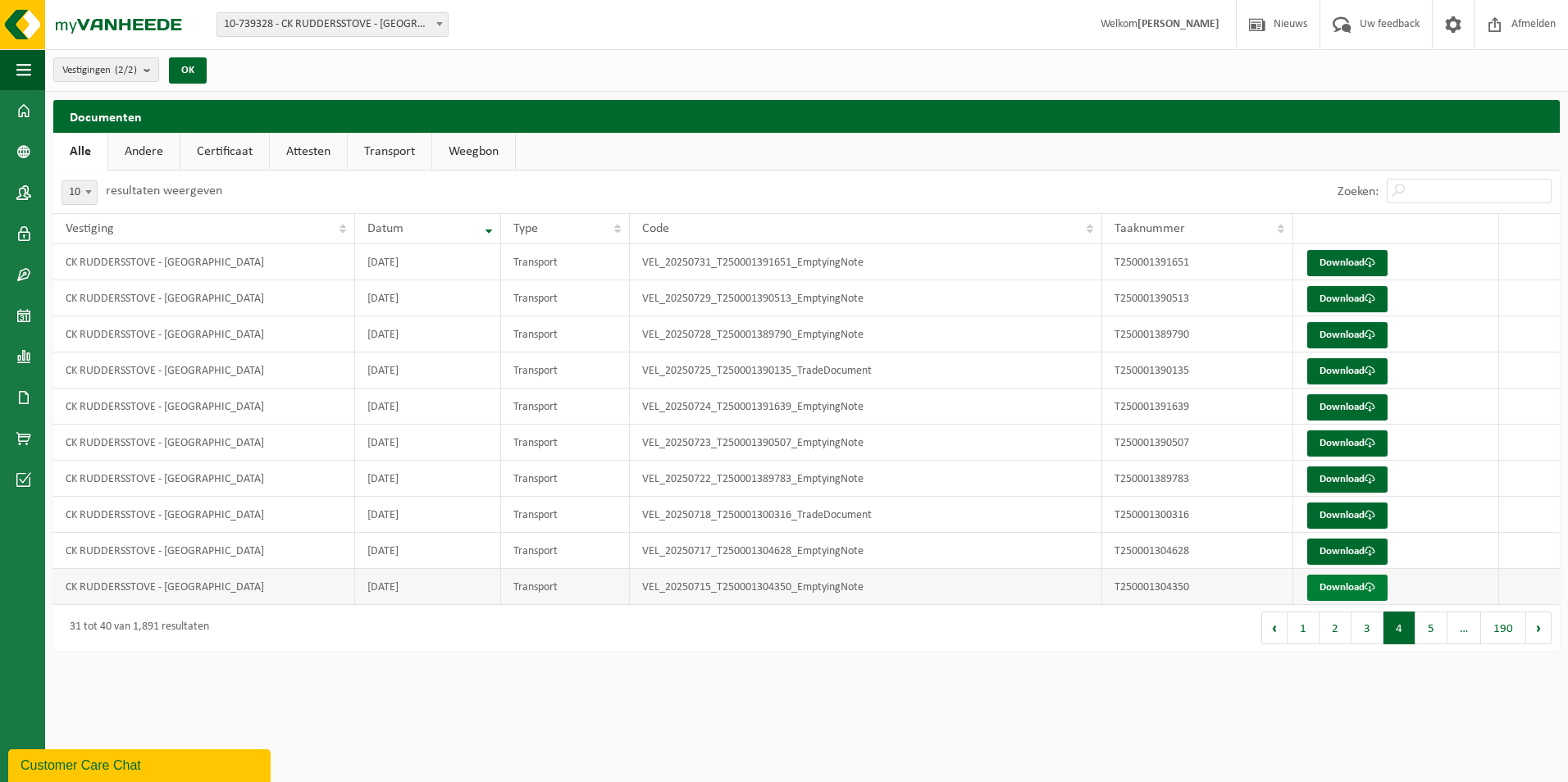
click at [1351, 589] on link "Download" at bounding box center [1347, 588] width 80 height 27
click at [1359, 552] on link "Download" at bounding box center [1347, 551] width 80 height 27
click at [1329, 510] on link "Download" at bounding box center [1347, 516] width 80 height 27
click at [1325, 476] on link "Download" at bounding box center [1347, 480] width 80 height 27
click at [1340, 450] on link "Download" at bounding box center [1347, 444] width 80 height 27
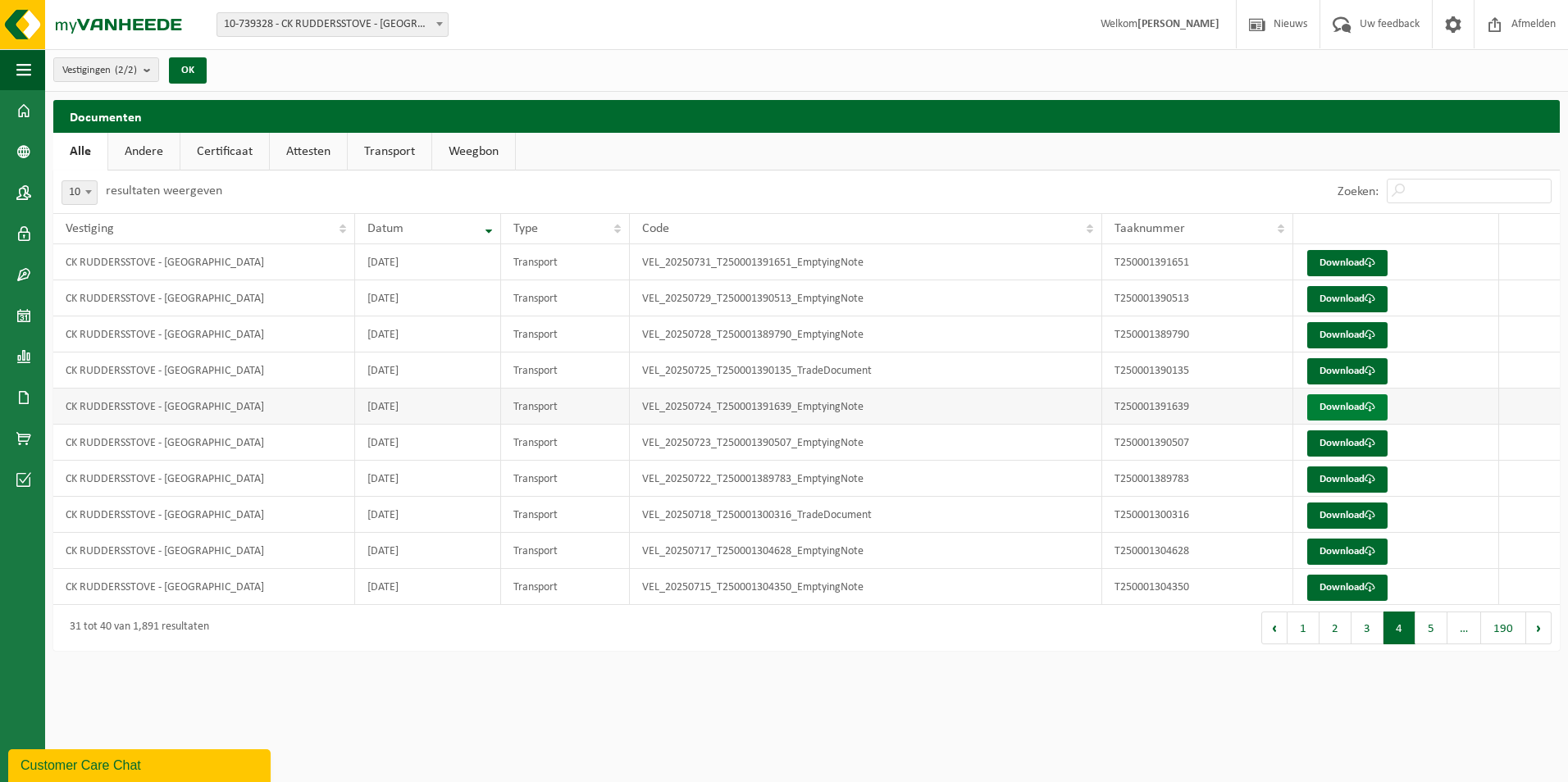
click at [1359, 414] on link "Download" at bounding box center [1347, 407] width 80 height 27
click at [1347, 368] on link "Download" at bounding box center [1347, 371] width 80 height 27
click at [1351, 344] on link "Download" at bounding box center [1347, 336] width 80 height 27
click at [1324, 286] on link "Download" at bounding box center [1347, 300] width 80 height 27
click at [1376, 255] on link "Download" at bounding box center [1347, 263] width 80 height 27
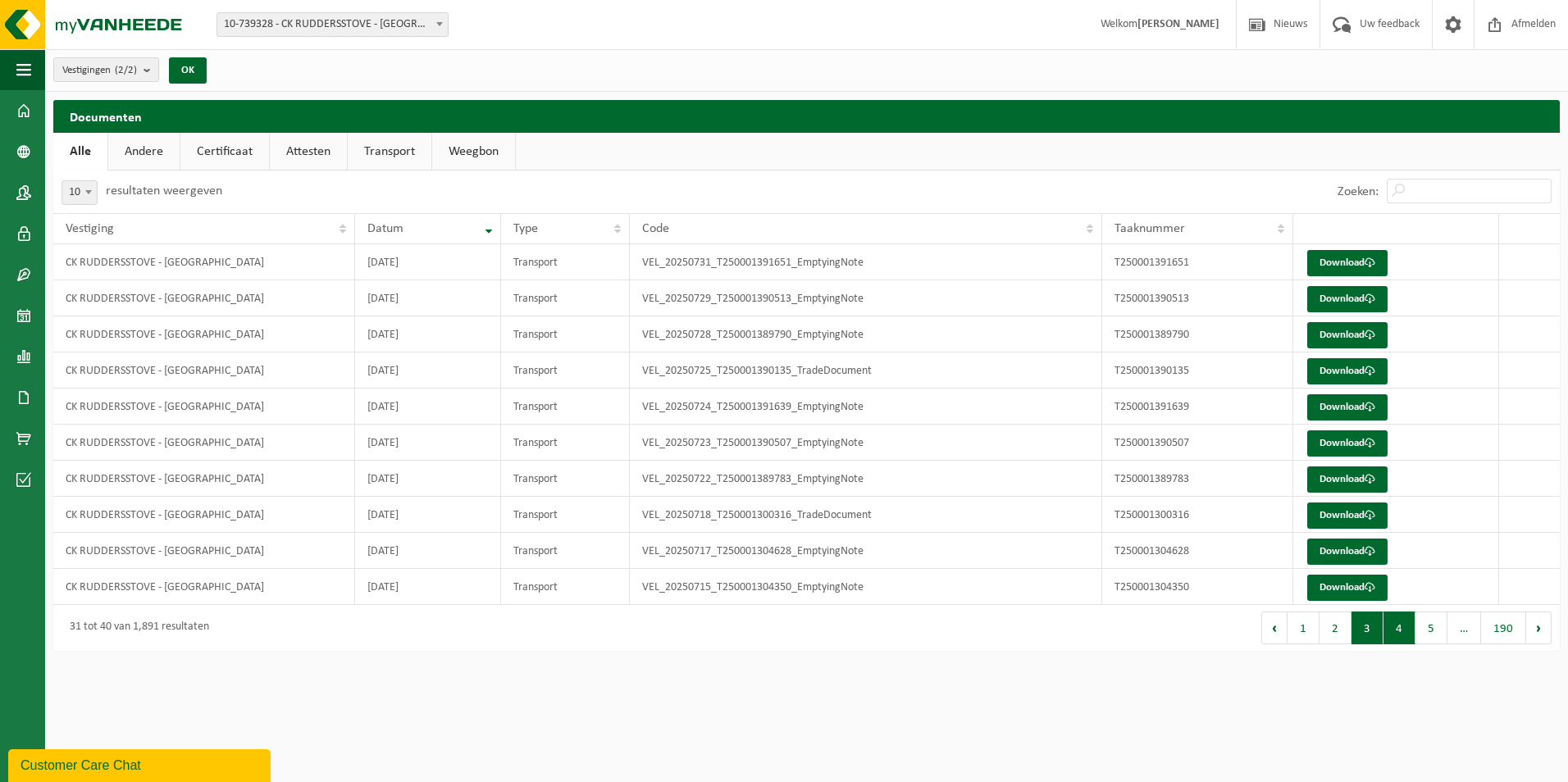
click at [1379, 627] on button "3" at bounding box center [1367, 627] width 32 height 33
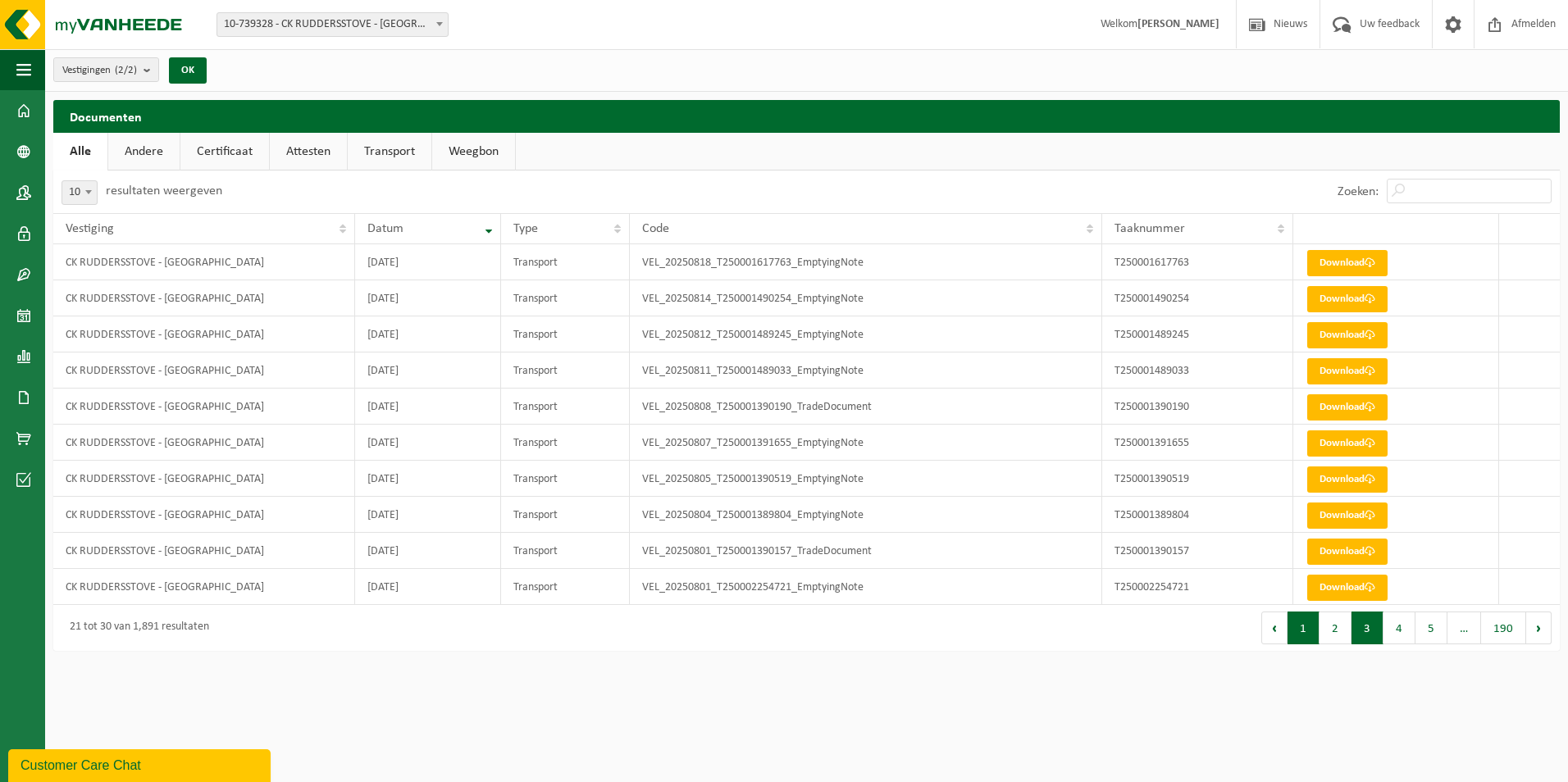
click at [1318, 626] on button "1" at bounding box center [1303, 627] width 32 height 33
click at [1335, 632] on button "2" at bounding box center [1336, 627] width 32 height 33
click at [1371, 625] on button "3" at bounding box center [1367, 627] width 32 height 33
click at [1391, 623] on button "4" at bounding box center [1399, 627] width 32 height 33
click at [1435, 619] on button "5" at bounding box center [1431, 627] width 32 height 33
